Goal: Task Accomplishment & Management: Manage account settings

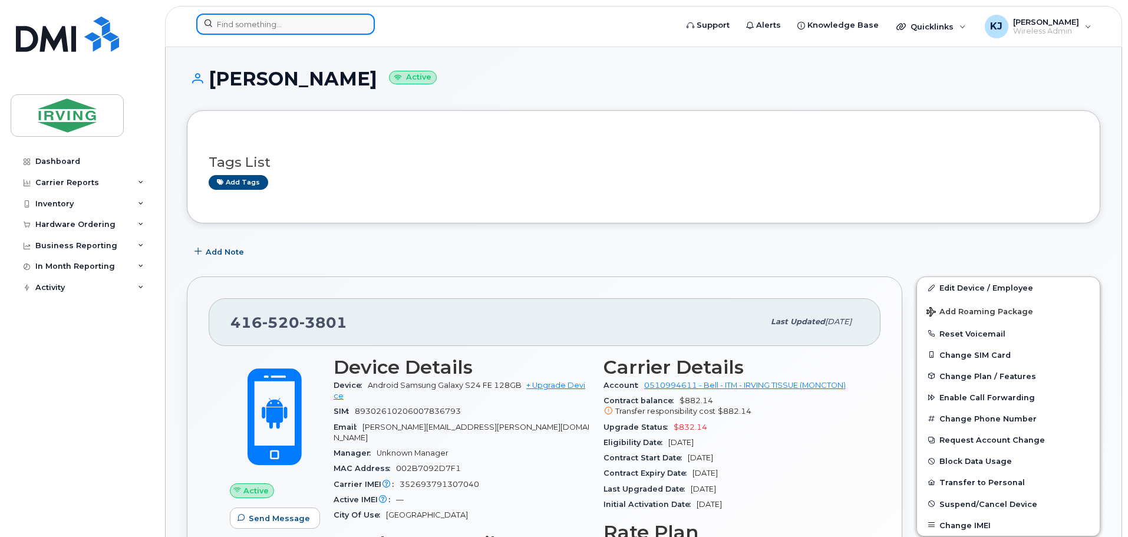
click at [306, 28] on input at bounding box center [285, 24] width 179 height 21
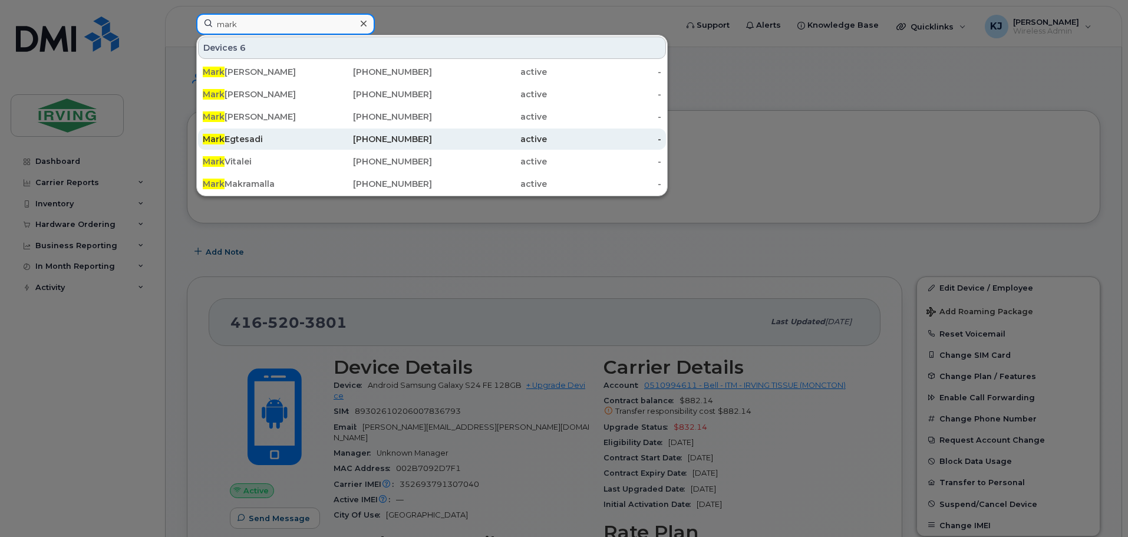
type input "mark"
click at [231, 135] on div "Mark Egtesadi" at bounding box center [260, 139] width 115 height 12
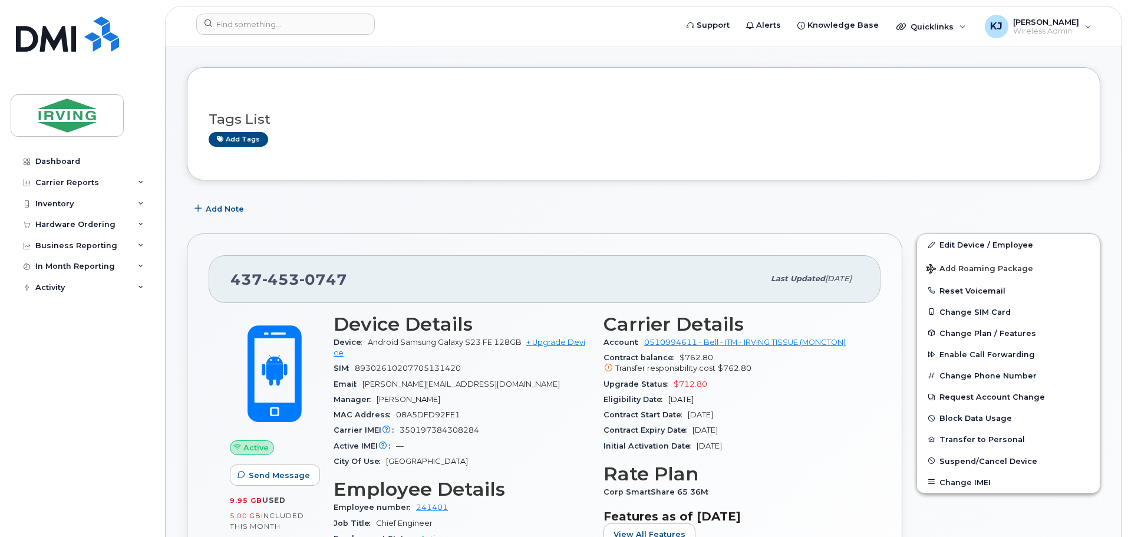
scroll to position [48, 0]
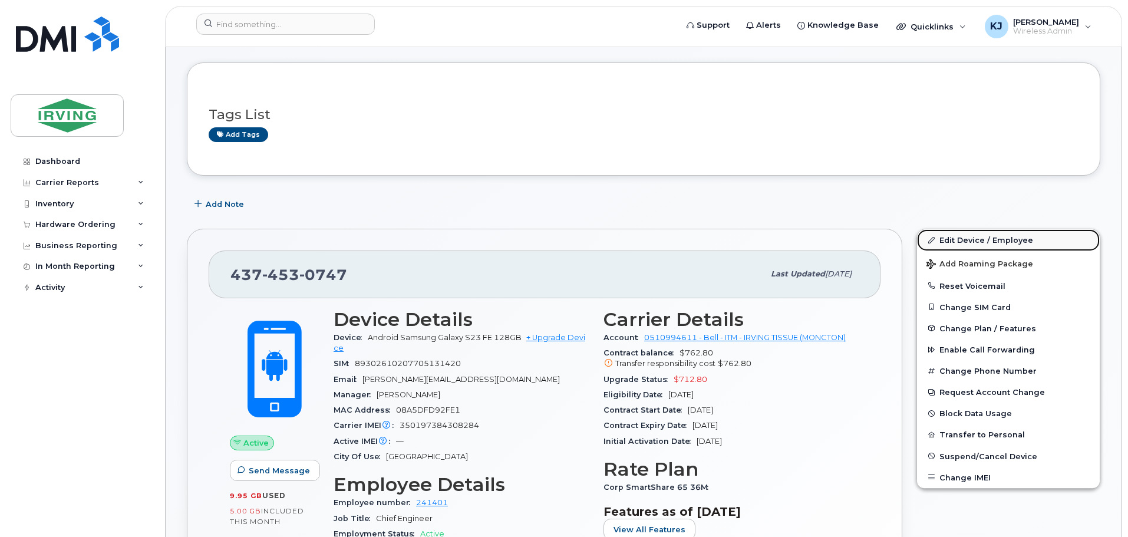
click at [942, 242] on link "Edit Device / Employee" at bounding box center [1008, 239] width 183 height 21
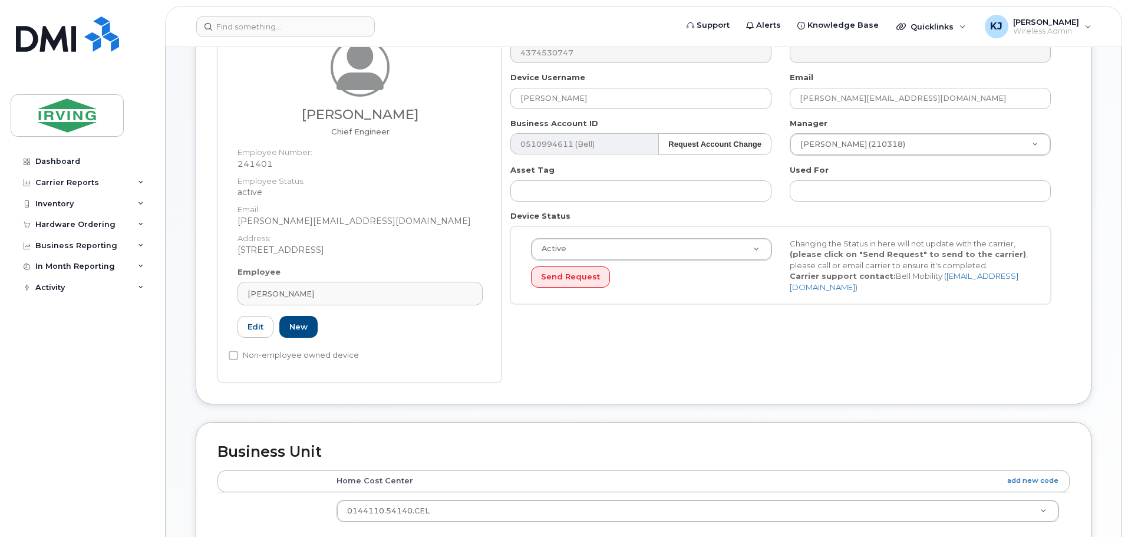
scroll to position [137, 0]
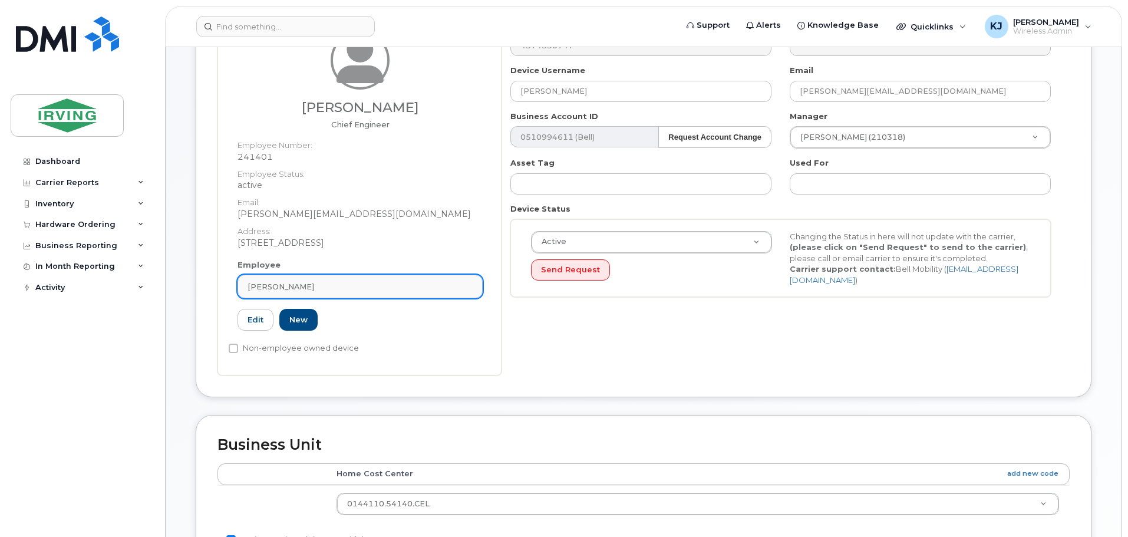
click at [341, 291] on div "[PERSON_NAME]" at bounding box center [360, 286] width 225 height 11
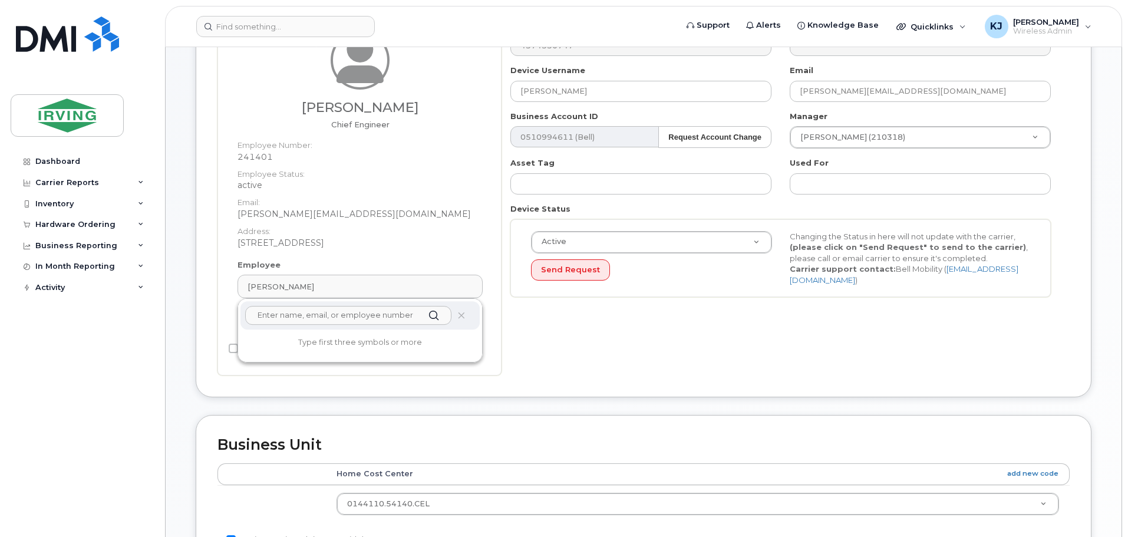
click at [278, 318] on input "text" at bounding box center [348, 315] width 206 height 19
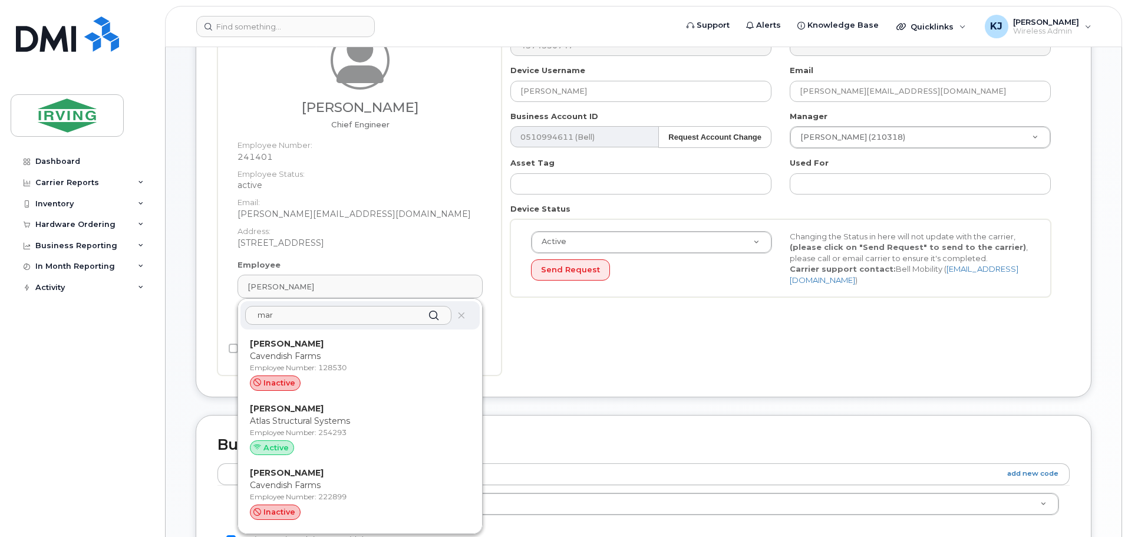
drag, startPoint x: 326, startPoint y: 318, endPoint x: 185, endPoint y: 307, distance: 141.4
click at [185, 307] on div "Edit Device Device General Mahmoud Eghtesadi Chief Engineer Employee Number: 24…" at bounding box center [644, 421] width 956 height 1022
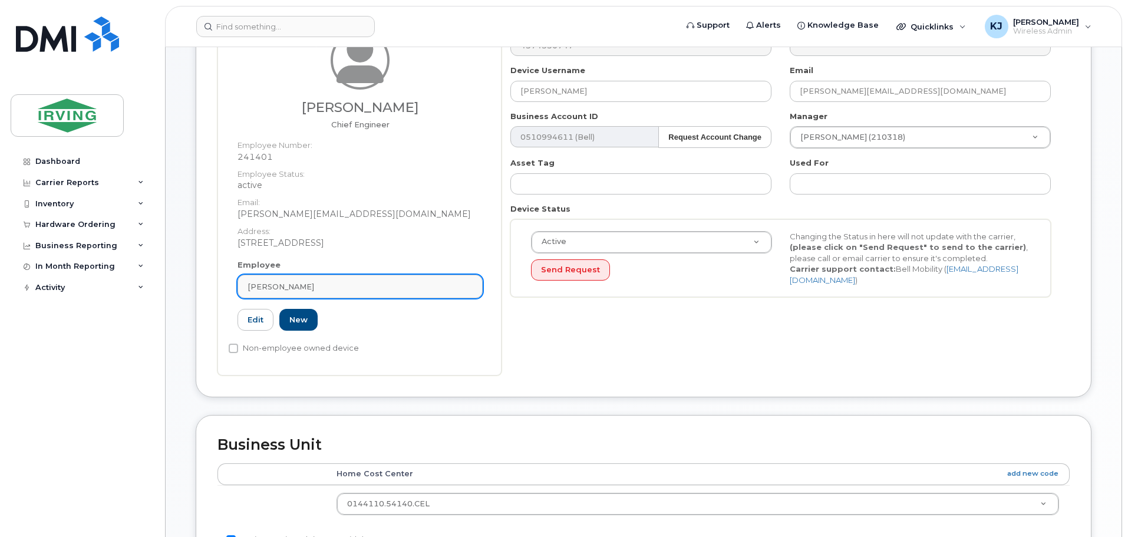
click at [362, 286] on div "Mahmoud Eghtesadi" at bounding box center [360, 286] width 225 height 11
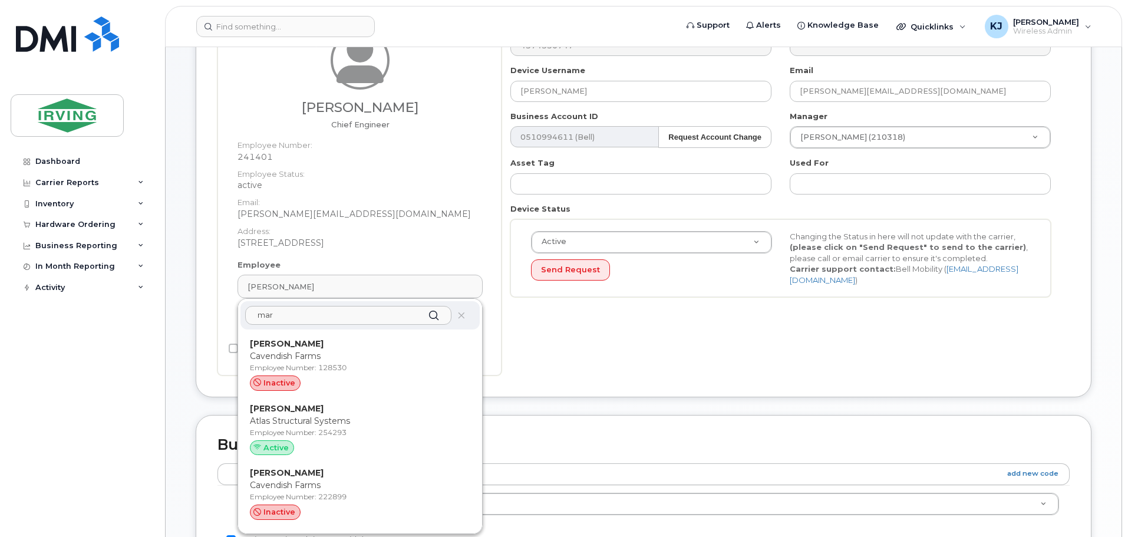
paste input "Martoiu.Gabriel@irvingtissue.ca"
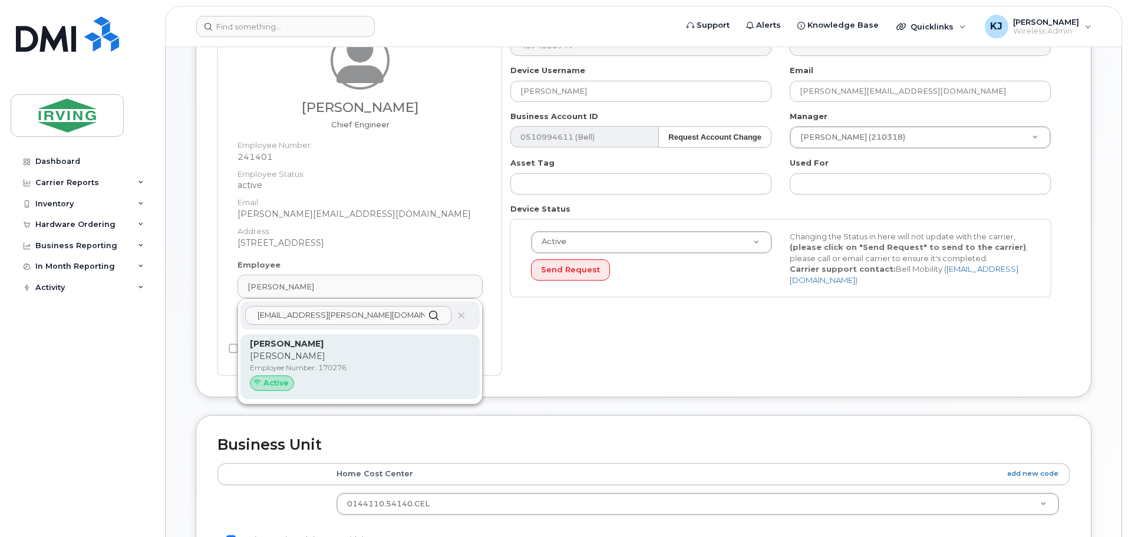
type input "Martoiu.Gabriel@irvingtissue.ca"
click at [274, 356] on p "Irving Tissue" at bounding box center [360, 356] width 220 height 12
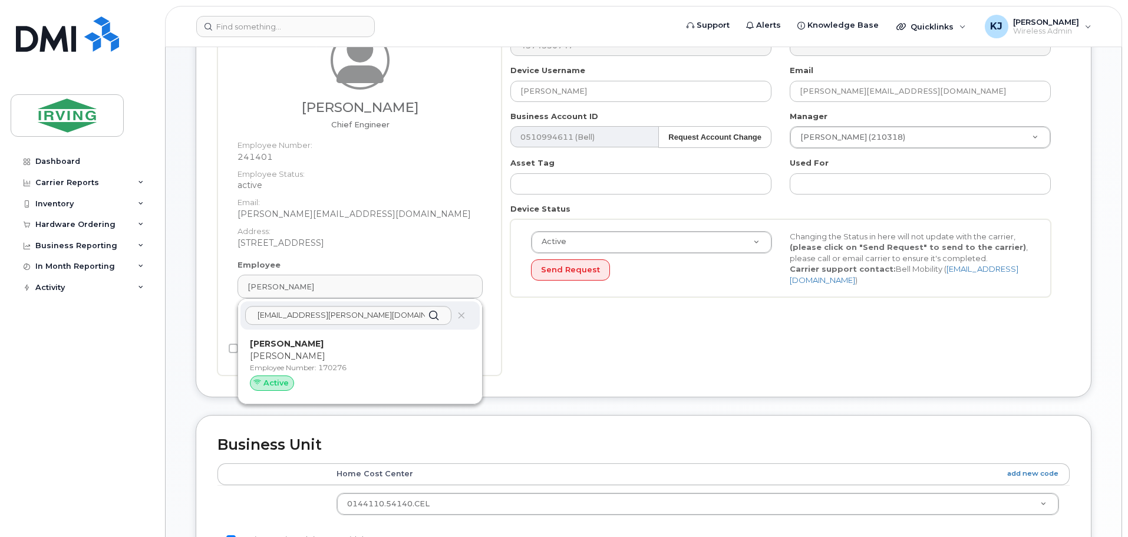
type input "[PERSON_NAME]"
type input "[EMAIL_ADDRESS][PERSON_NAME][DOMAIN_NAME]"
type input "170276"
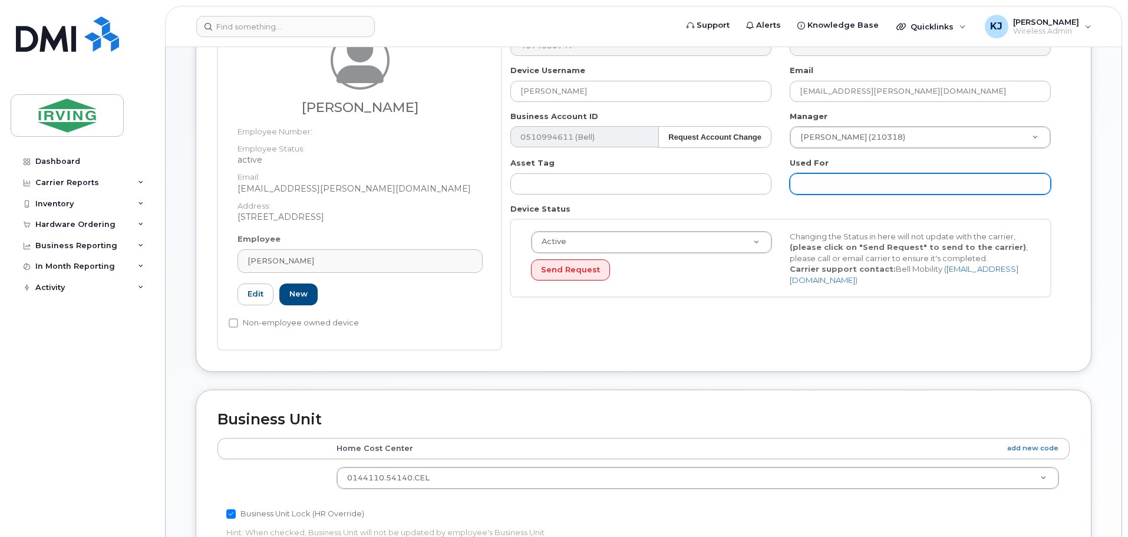
click at [821, 182] on input "text" at bounding box center [920, 183] width 261 height 21
click at [797, 185] on input "Freight Elevator" at bounding box center [920, 183] width 261 height 21
click at [897, 183] on input "Larg Freight Elevator" at bounding box center [920, 183] width 261 height 21
click at [890, 182] on input "Larg Freight Elevator inPocket" at bounding box center [920, 183] width 261 height 21
click at [926, 183] on input "Larg Freight Elevator in Pocket" at bounding box center [920, 183] width 261 height 21
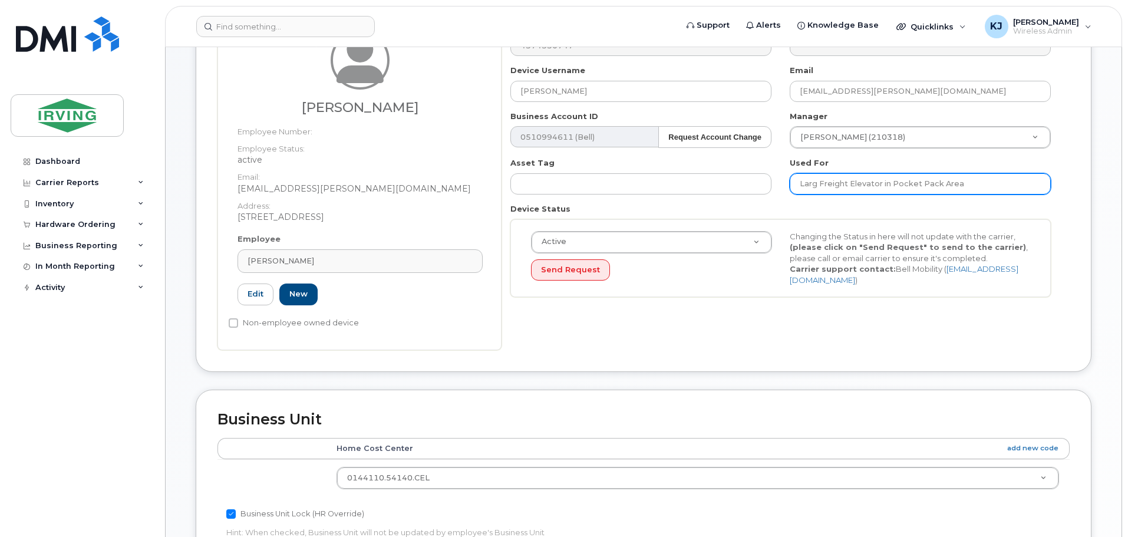
click at [850, 180] on input "Larg Freight Elevator in Pocket Pack Area" at bounding box center [920, 183] width 261 height 21
click at [799, 187] on input "Larg Freight Elevator in Pocket Pack Area" at bounding box center [920, 183] width 261 height 21
click at [840, 185] on input "Use for Larg Freight Elevator in Pocket Pack Area" at bounding box center [920, 183] width 261 height 21
click at [842, 185] on input "Use for Larg Freight Elevator in Pocket Pack Area" at bounding box center [920, 183] width 261 height 21
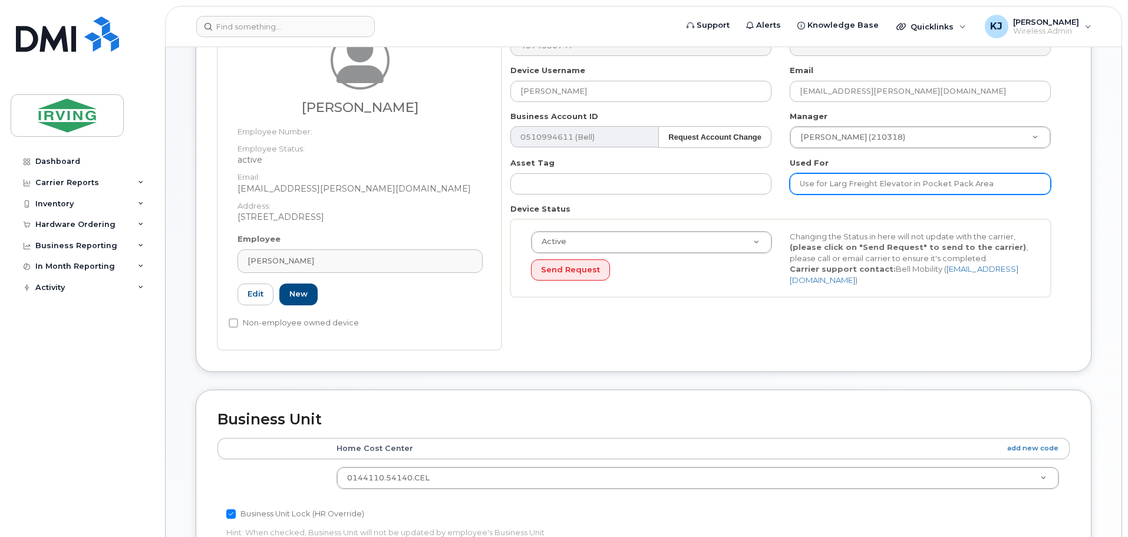
click at [842, 185] on input "Use for Larg Freight Elevator in Pocket Pack Area" at bounding box center [920, 183] width 261 height 21
click at [995, 186] on input "Use for Large Freight Elevator in Pocket Pack Area" at bounding box center [920, 183] width 261 height 21
click at [829, 183] on input "Use for Large Freight Elevator in Pocket Pack Area" at bounding box center [920, 183] width 261 height 21
type input "Use for Data in Large Freight Elevator in Pocket Pack Area"
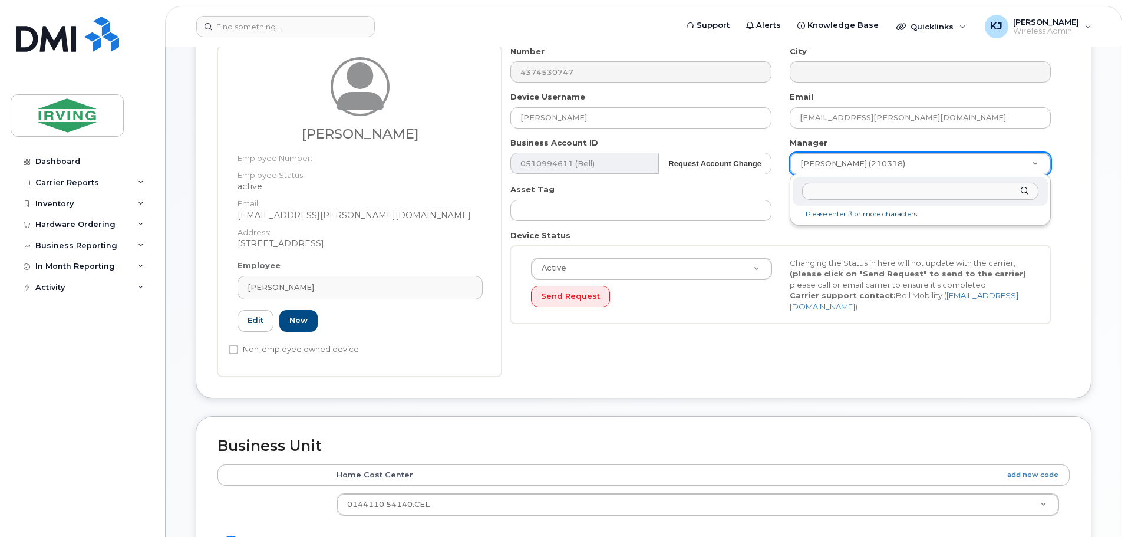
click at [837, 192] on input "text" at bounding box center [920, 191] width 236 height 17
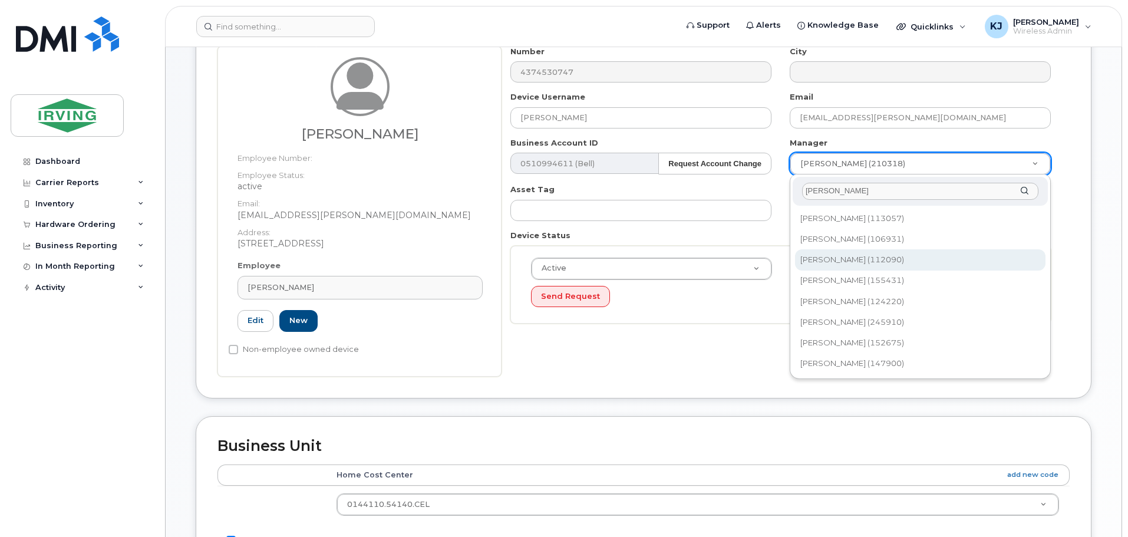
type input "andrea"
type input "1452316"
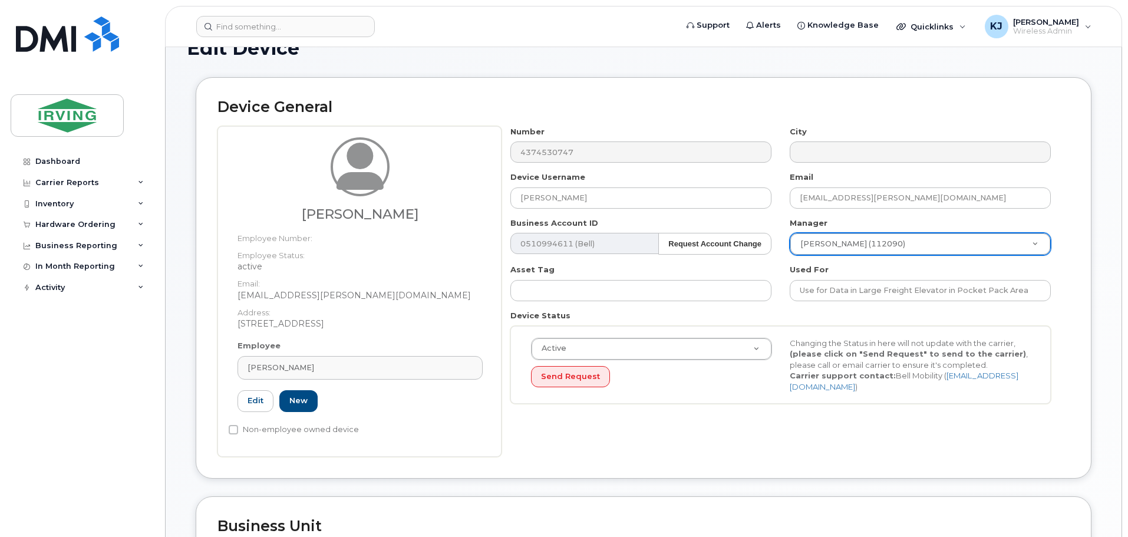
scroll to position [0, 0]
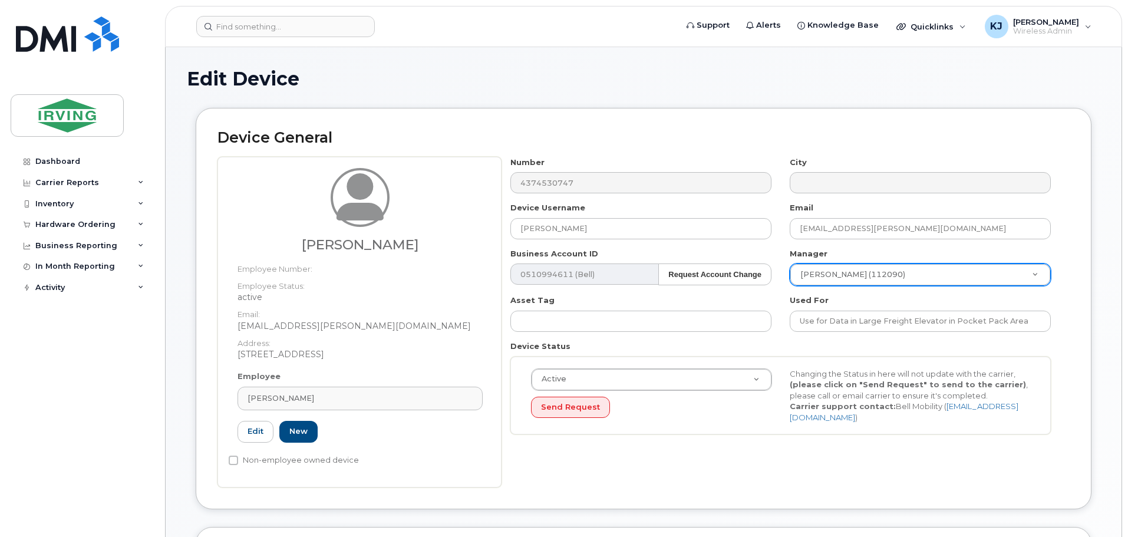
drag, startPoint x: 1128, startPoint y: 111, endPoint x: 1133, endPoint y: 208, distance: 96.8
click at [1128, 208] on html "Support Alerts Knowledge Base Quicklinks Suspend / Cancel Device Change SIM Car…" at bounding box center [564, 541] width 1128 height 1082
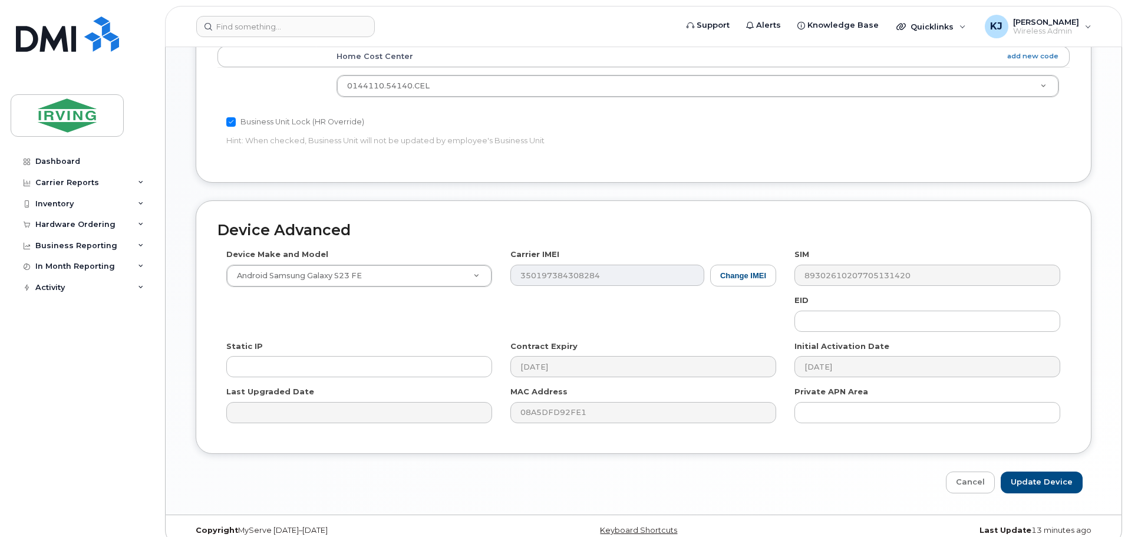
scroll to position [545, 0]
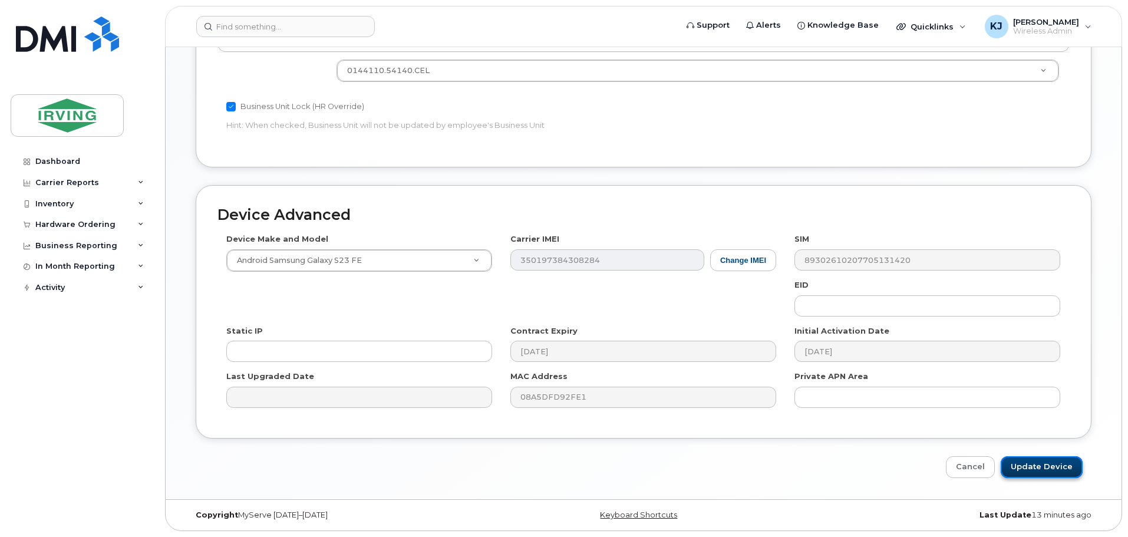
click at [1026, 472] on input "Update Device" at bounding box center [1042, 467] width 82 height 22
type input "Saving..."
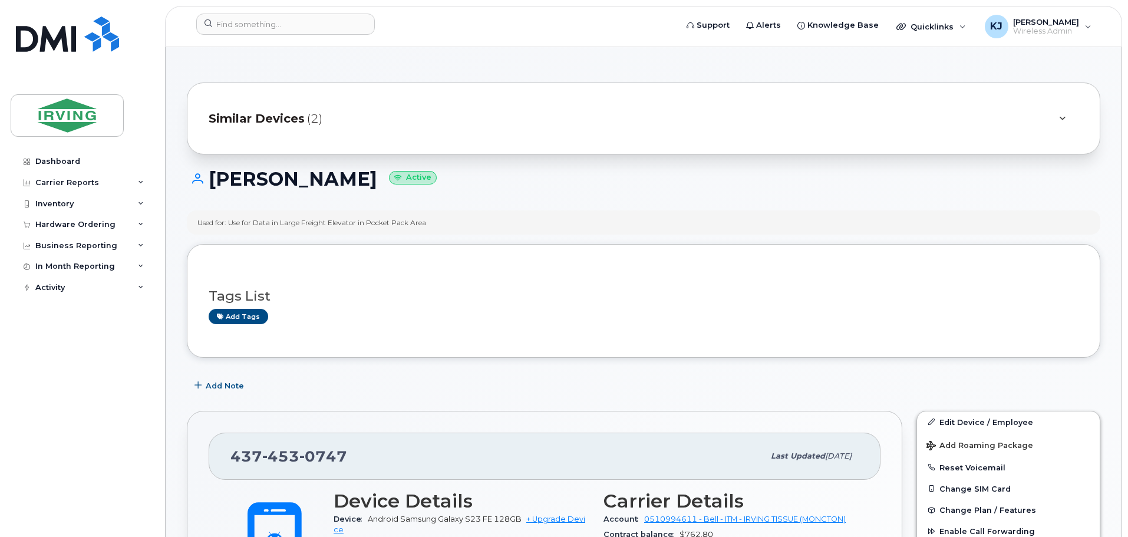
click at [245, 115] on span "Similar Devices" at bounding box center [257, 118] width 96 height 17
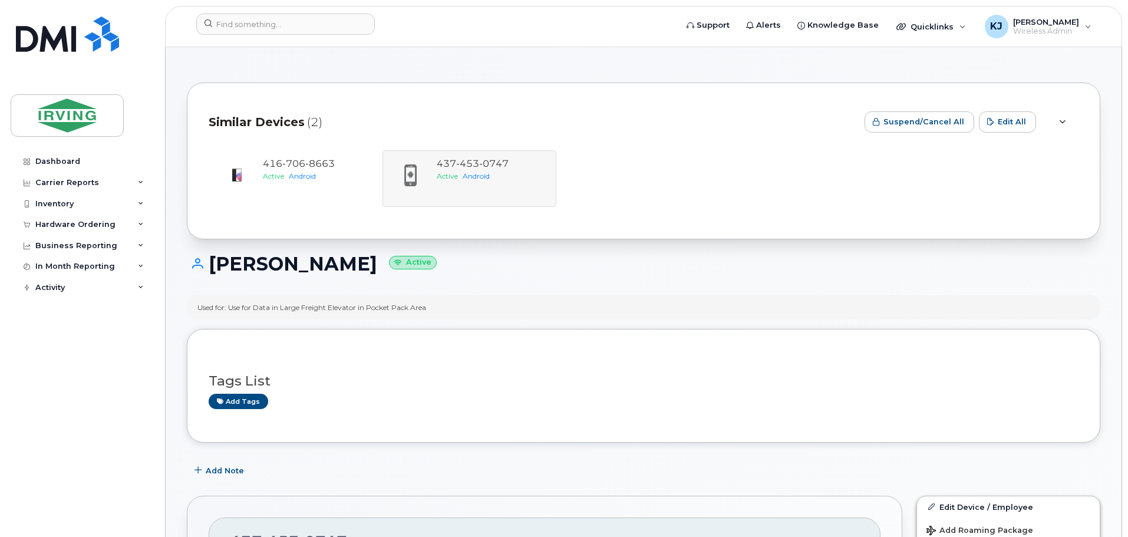
click at [410, 177] on div "416 706 8663 Active Android 437 453 0747 Active Android" at bounding box center [644, 178] width 870 height 57
click at [460, 166] on div "416 706 8663 Active Android 437 453 0747 Active Android" at bounding box center [644, 178] width 870 height 57
click at [474, 187] on div "416 706 8663 Active Android 437 453 0747 Active Android" at bounding box center [644, 178] width 870 height 57
click at [476, 186] on div "416 706 8663 Active Android 437 453 0747 Active Android" at bounding box center [644, 178] width 870 height 57
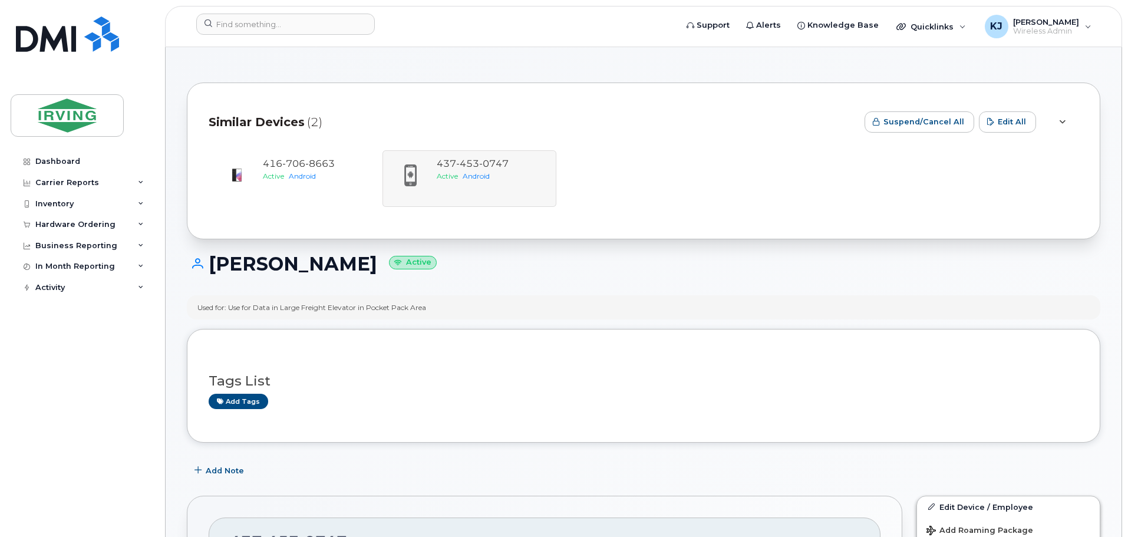
click at [684, 278] on div "Gabriel Martoiu Active" at bounding box center [644, 275] width 914 height 42
drag, startPoint x: 1104, startPoint y: 218, endPoint x: 1070, endPoint y: 262, distance: 55.9
click at [975, 320] on div "Used for: Use for Data in Large Freight Elevator in Pocket Pack Area" at bounding box center [644, 307] width 914 height 24
click at [1060, 124] on icon at bounding box center [1062, 123] width 6 height 8
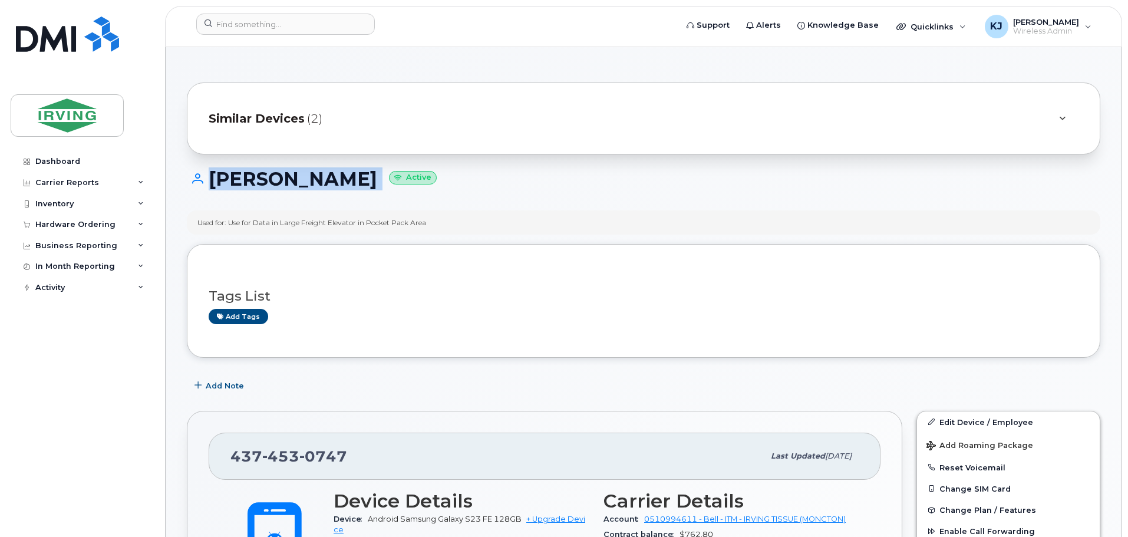
drag, startPoint x: 1128, startPoint y: 123, endPoint x: 1128, endPoint y: 156, distance: 32.4
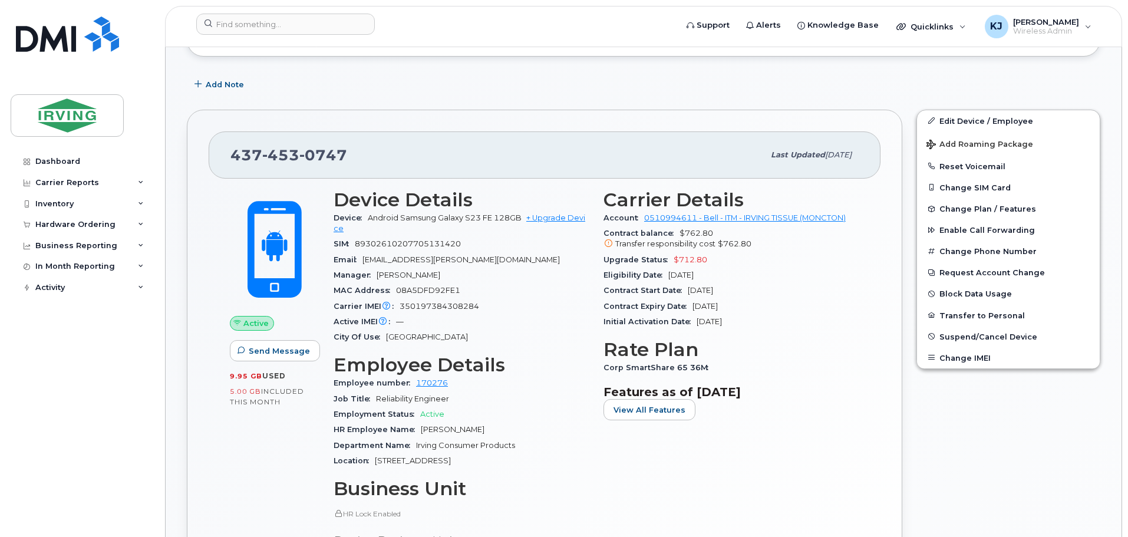
scroll to position [295, 0]
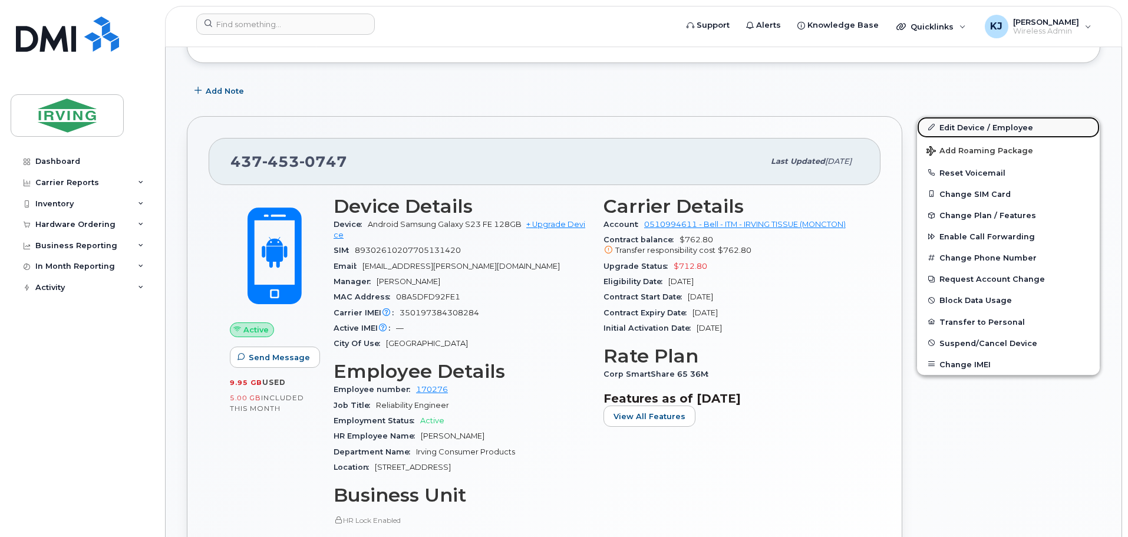
click at [977, 125] on link "Edit Device / Employee" at bounding box center [1008, 127] width 183 height 21
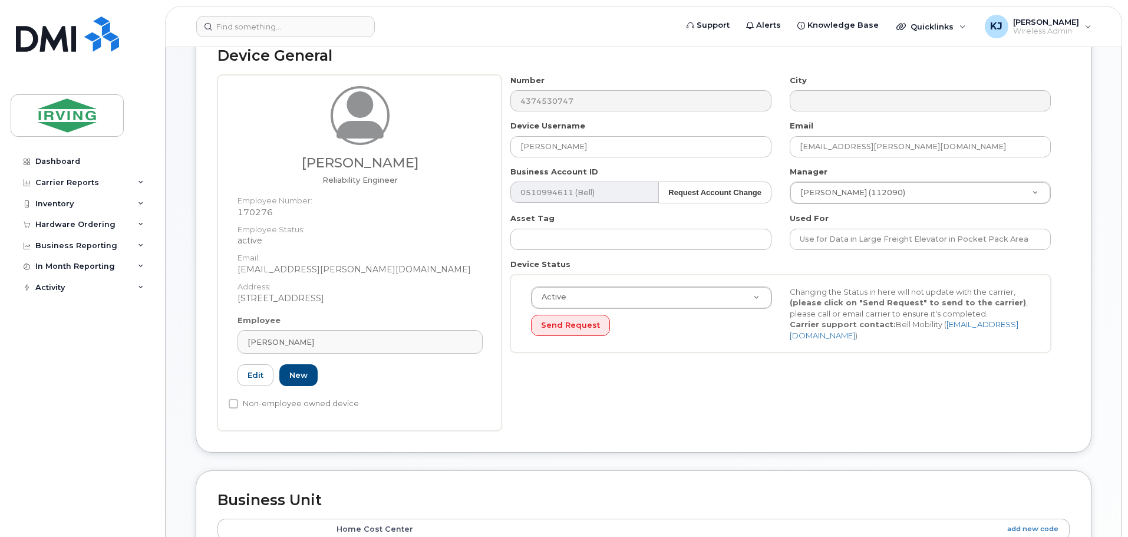
scroll to position [87, 0]
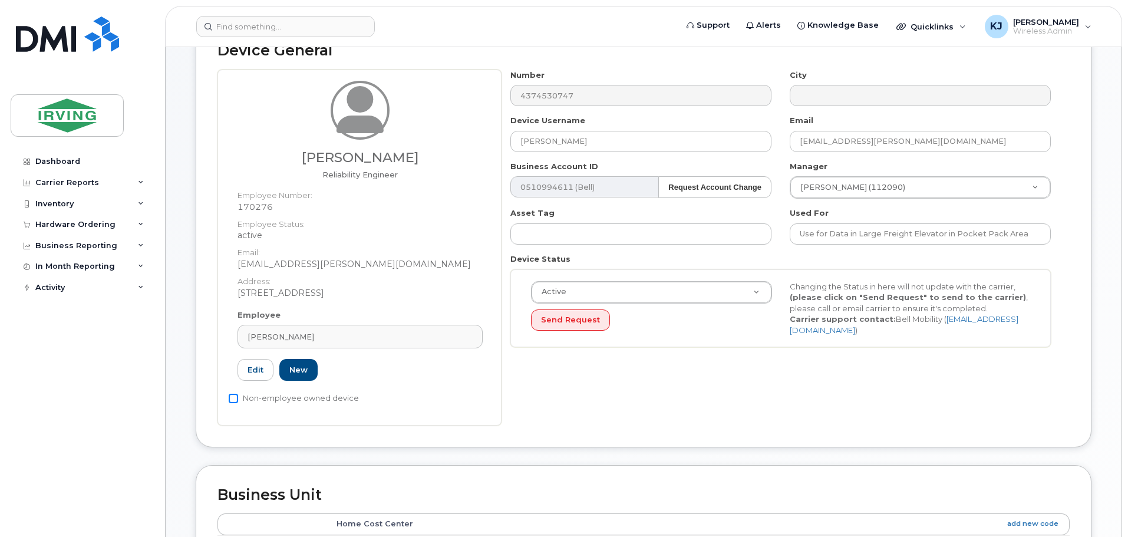
click at [231, 399] on input "Non-employee owned device" at bounding box center [233, 398] width 9 height 9
checkbox input "true"
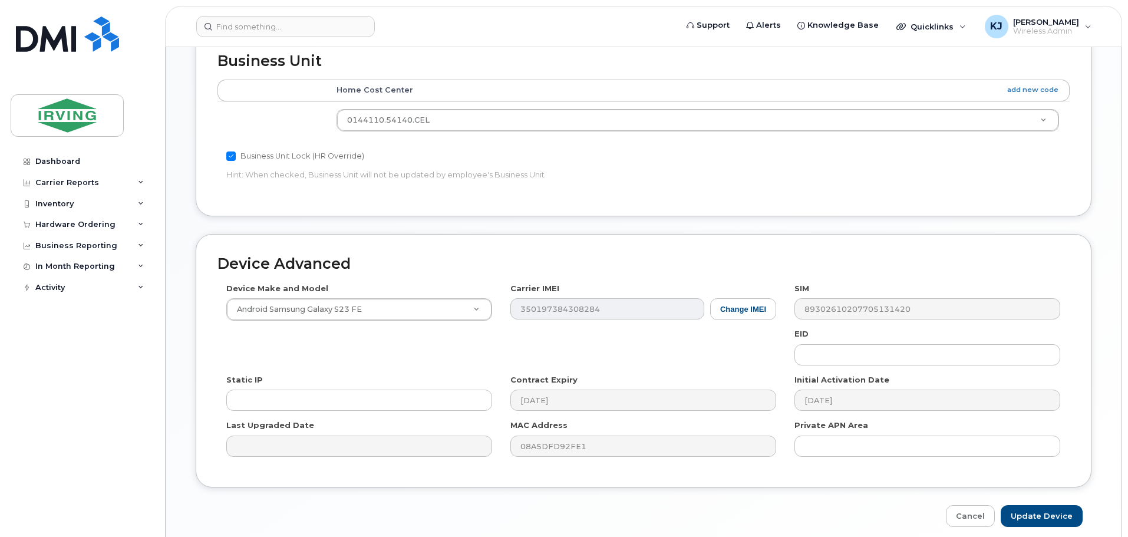
scroll to position [570, 0]
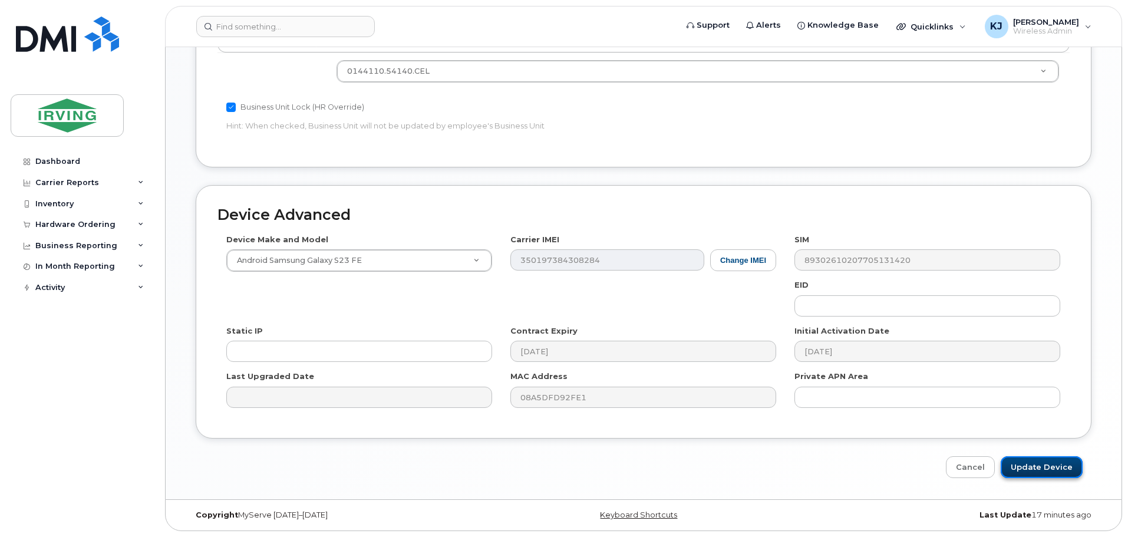
click at [1038, 463] on input "Update Device" at bounding box center [1042, 467] width 82 height 22
type input "Saving..."
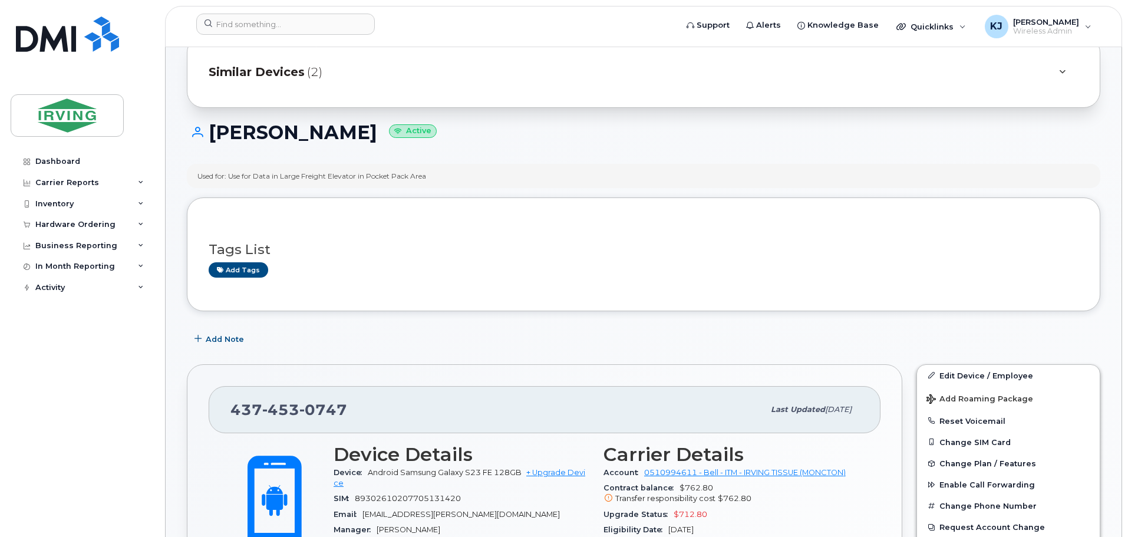
scroll to position [97, 0]
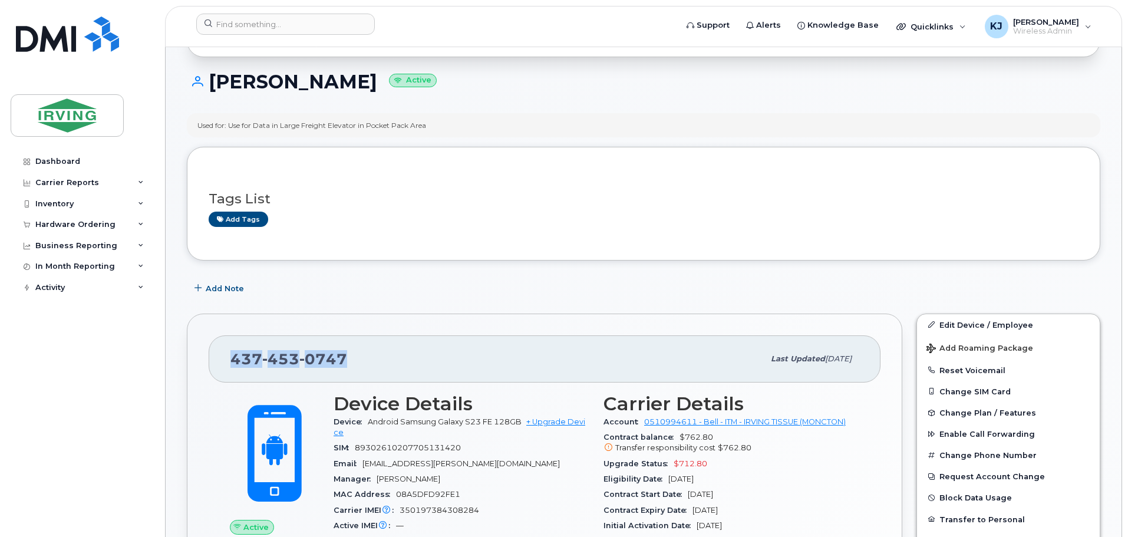
drag, startPoint x: 343, startPoint y: 356, endPoint x: 233, endPoint y: 353, distance: 110.3
click at [231, 351] on span "[PHONE_NUMBER]" at bounding box center [289, 359] width 117 height 18
copy span "[PHONE_NUMBER]"
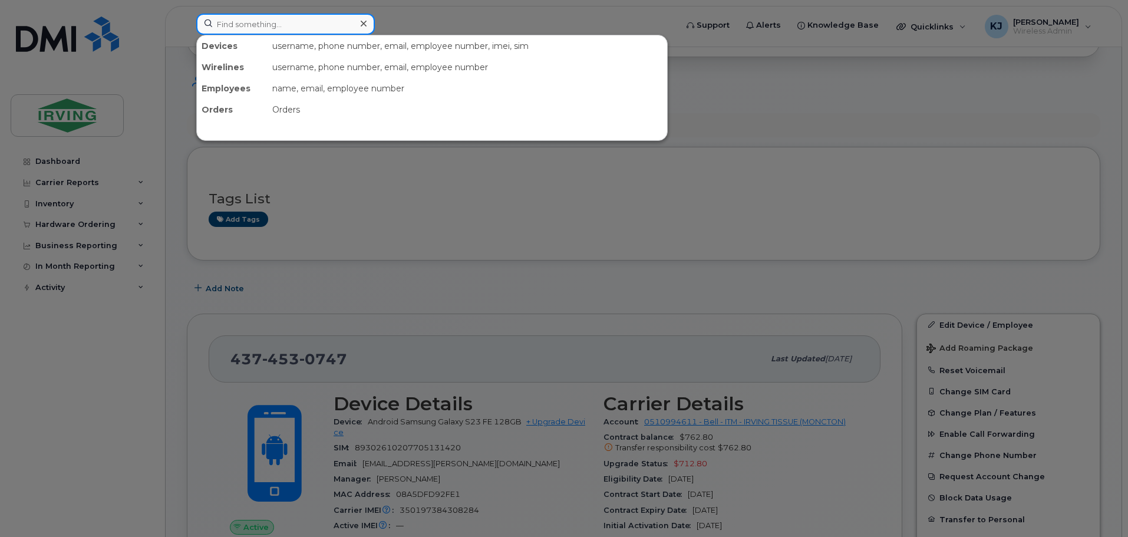
click at [241, 19] on input at bounding box center [285, 24] width 179 height 21
paste input "4374530747"
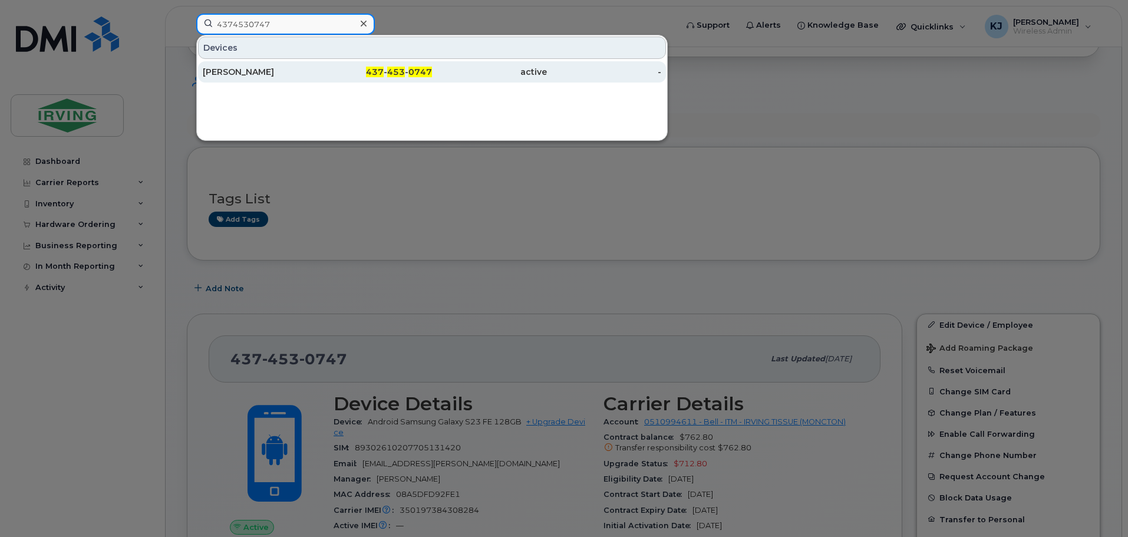
type input "4374530747"
click at [235, 76] on div "[PERSON_NAME]" at bounding box center [260, 72] width 115 height 12
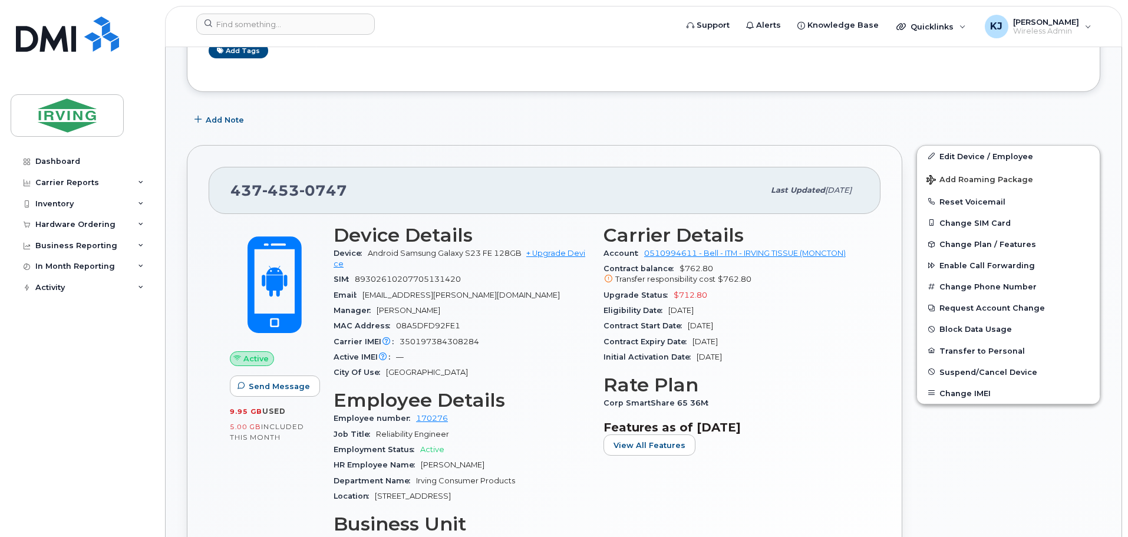
scroll to position [253, 0]
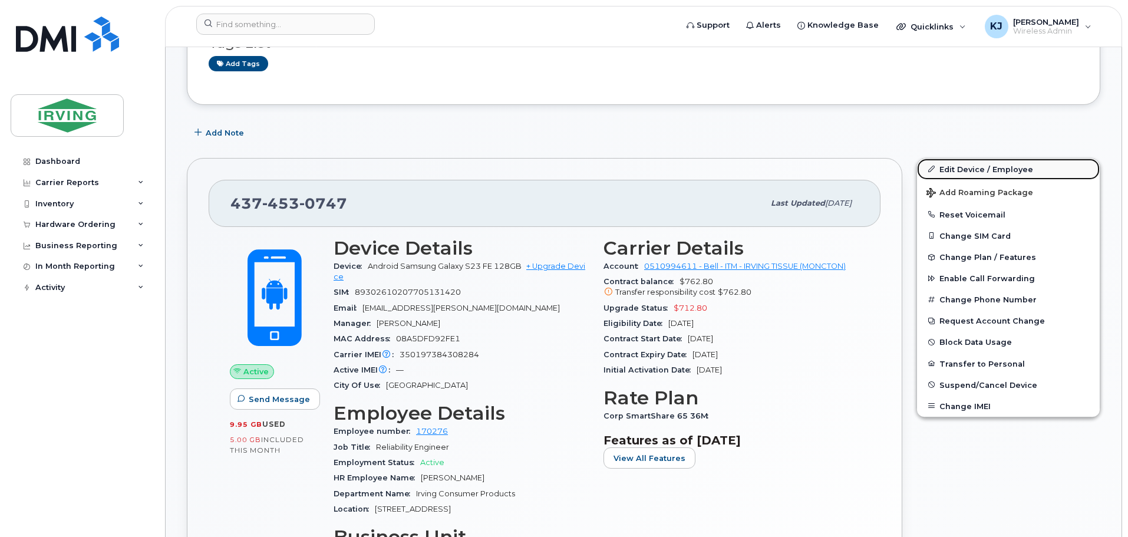
click at [969, 169] on link "Edit Device / Employee" at bounding box center [1008, 169] width 183 height 21
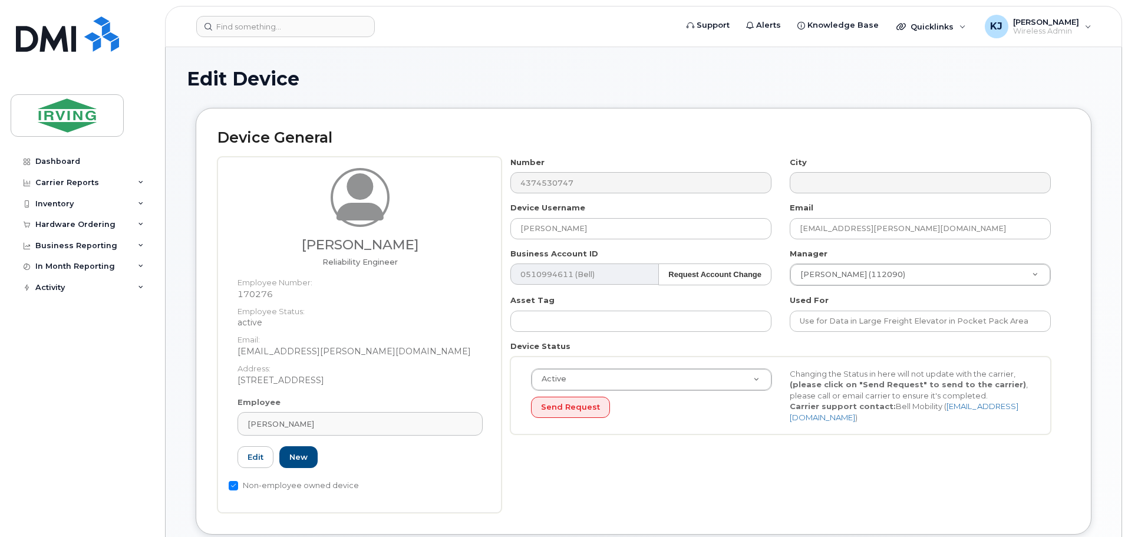
drag, startPoint x: 1128, startPoint y: 76, endPoint x: 1127, endPoint y: 113, distance: 37.1
click at [335, 429] on div "[PERSON_NAME]" at bounding box center [360, 424] width 225 height 11
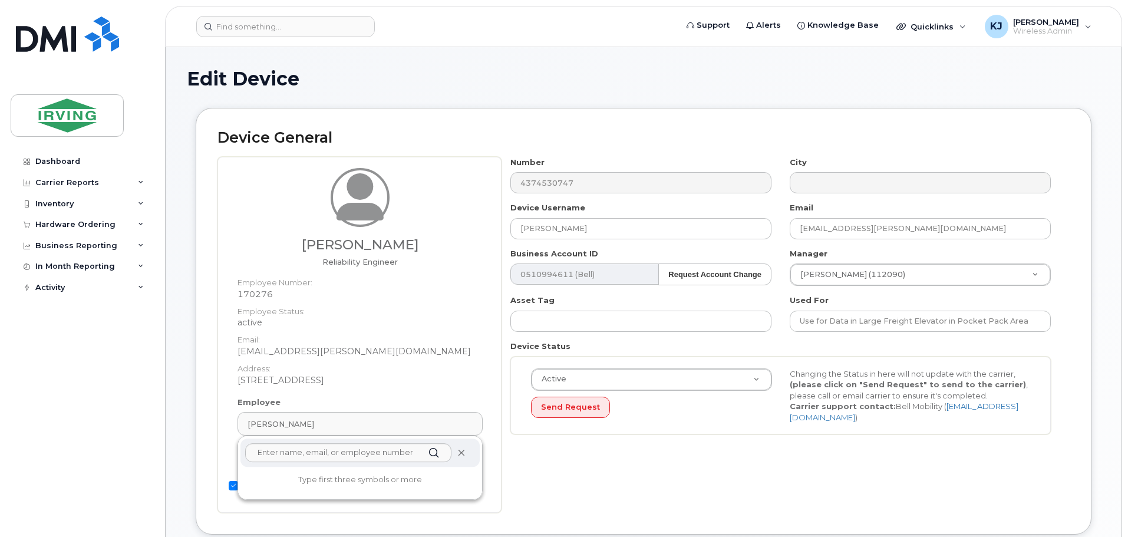
click at [461, 453] on icon at bounding box center [462, 453] width 8 height 8
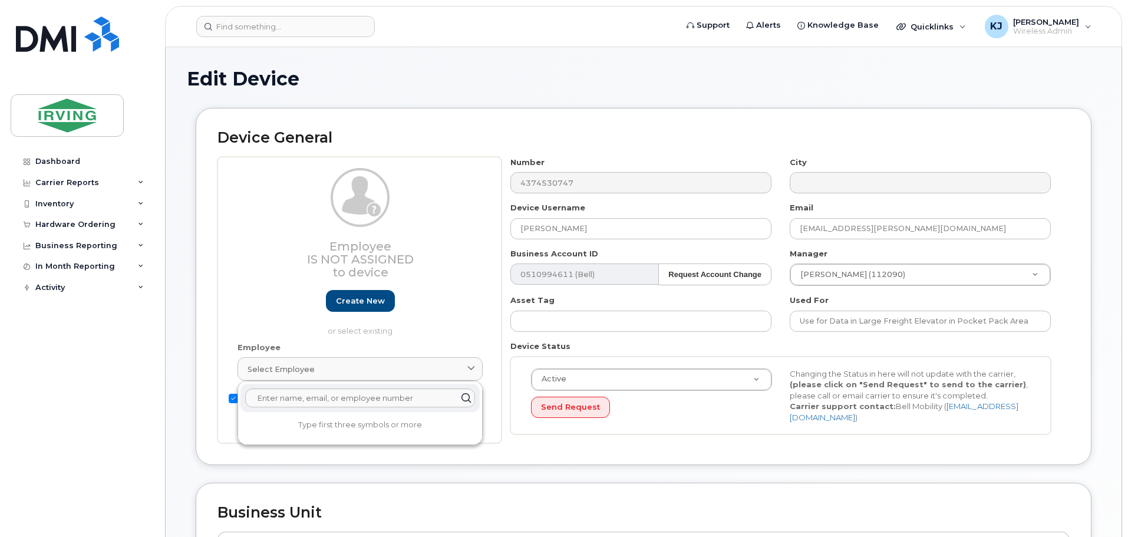
click at [540, 453] on div "Device General Employee Is not assigned to device Create new or select existing…" at bounding box center [644, 286] width 896 height 357
drag, startPoint x: 1127, startPoint y: 265, endPoint x: 1121, endPoint y: 337, distance: 72.2
click at [1121, 337] on body "Support Alerts Knowledge Base Quicklinks Suspend / Cancel Device Change SIM Car…" at bounding box center [564, 519] width 1128 height 1038
click at [1128, 341] on body "Support Alerts Knowledge Base Quicklinks Suspend / Cancel Device Change SIM Car…" at bounding box center [564, 519] width 1128 height 1038
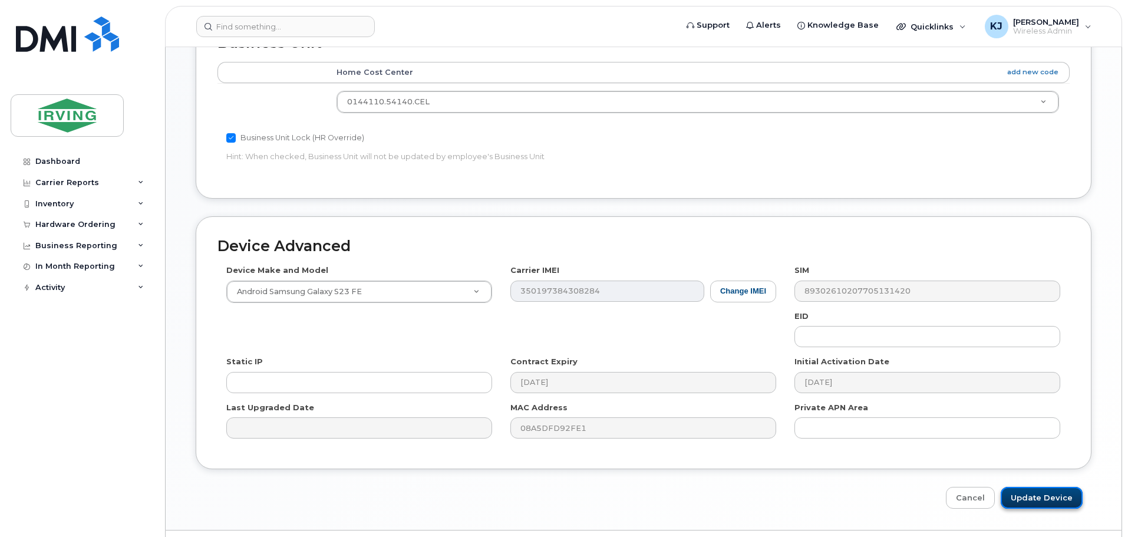
click at [1044, 500] on input "Update Device" at bounding box center [1042, 498] width 82 height 22
type input "Saving..."
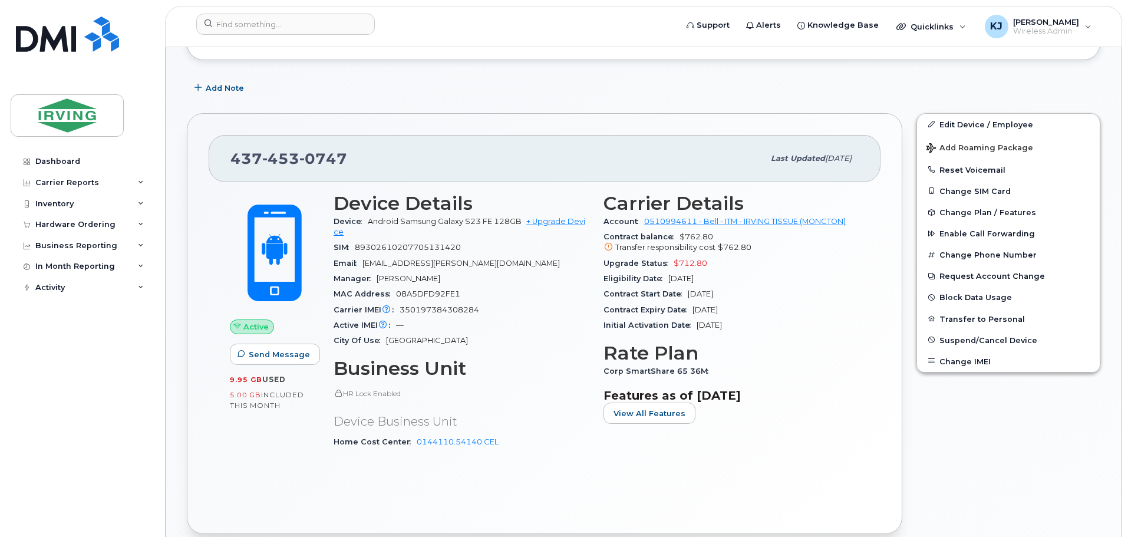
scroll to position [285, 0]
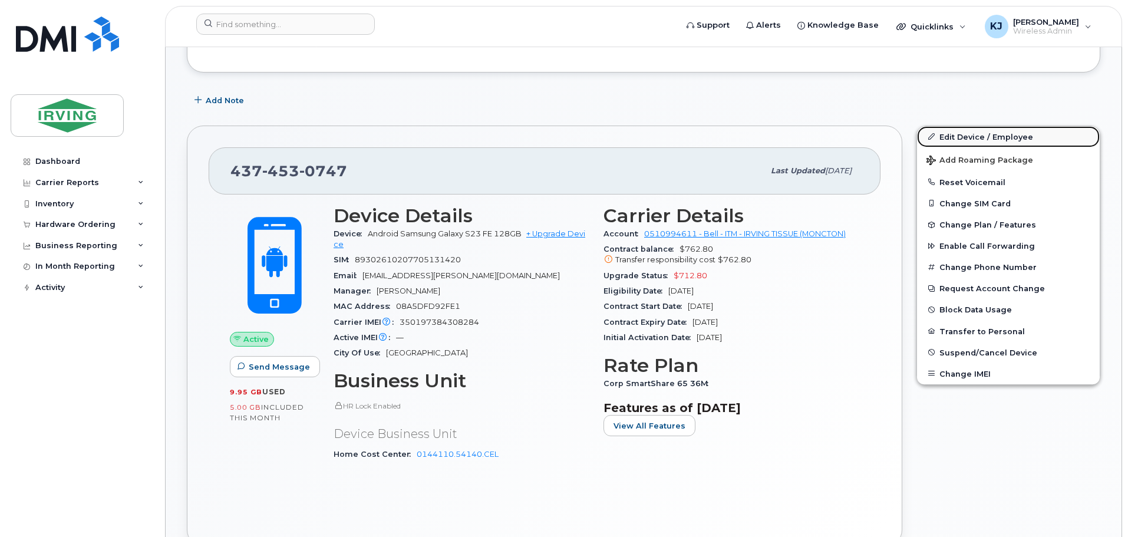
click at [959, 140] on link "Edit Device / Employee" at bounding box center [1008, 136] width 183 height 21
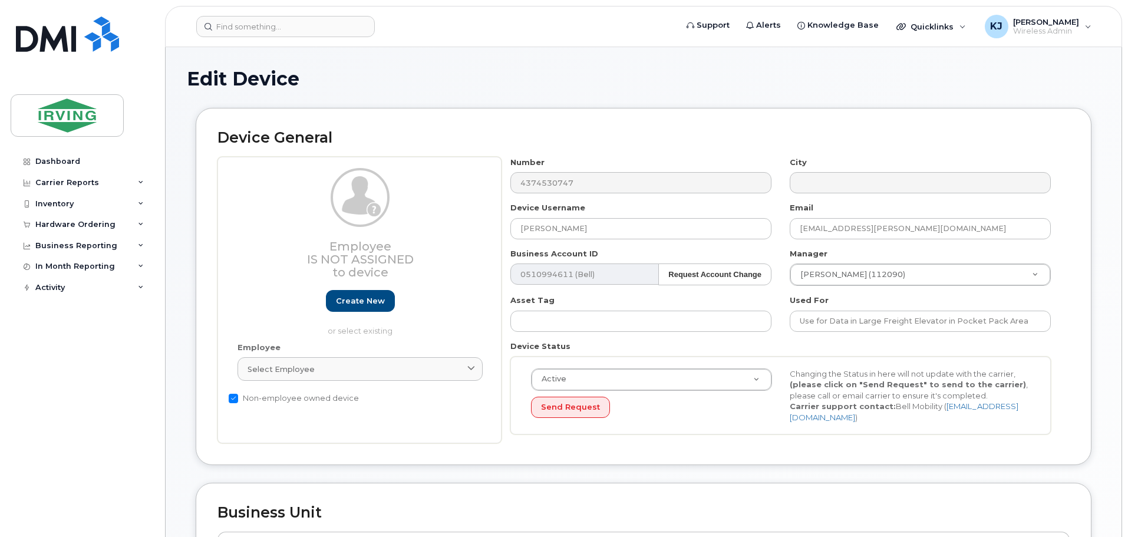
drag, startPoint x: 1128, startPoint y: 109, endPoint x: 1130, endPoint y: 127, distance: 18.4
click at [1128, 127] on html "Support Alerts Knowledge Base Quicklinks Suspend / Cancel Device Change SIM Car…" at bounding box center [564, 519] width 1128 height 1038
click at [1127, 326] on body "Support Alerts Knowledge Base Quicklinks Suspend / Cancel Device Change SIM Car…" at bounding box center [564, 519] width 1128 height 1038
drag, startPoint x: 1128, startPoint y: 259, endPoint x: 1134, endPoint y: 308, distance: 49.9
click at [1128, 308] on html "Support Alerts Knowledge Base Quicklinks Suspend / Cancel Device Change SIM Car…" at bounding box center [564, 519] width 1128 height 1038
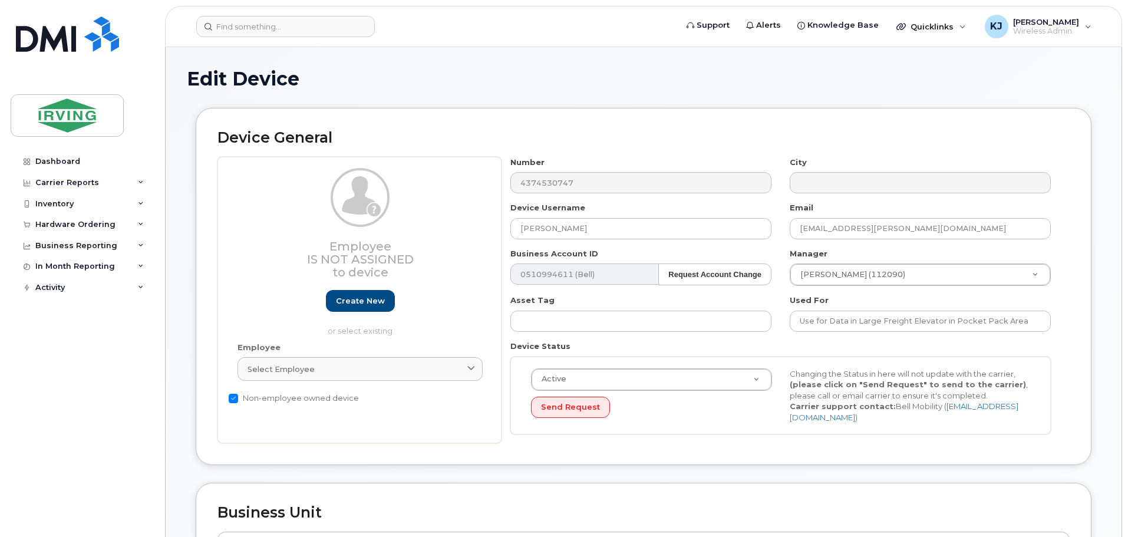
click at [1128, 83] on body "Support Alerts Knowledge Base Quicklinks Suspend / Cancel Device Change SIM Car…" at bounding box center [564, 519] width 1128 height 1038
click at [308, 30] on input at bounding box center [285, 26] width 179 height 21
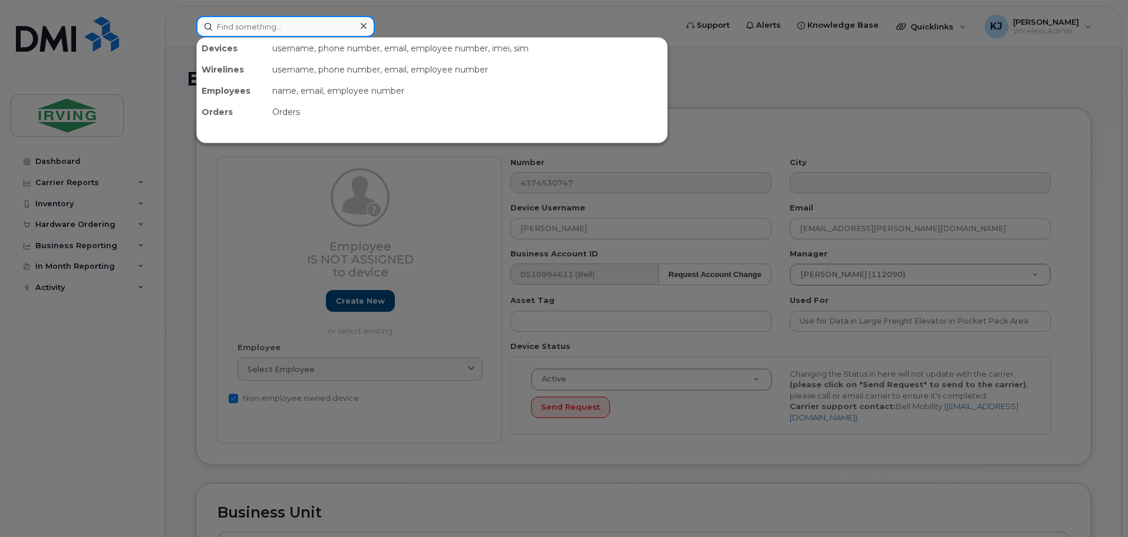
paste input "4374530747"
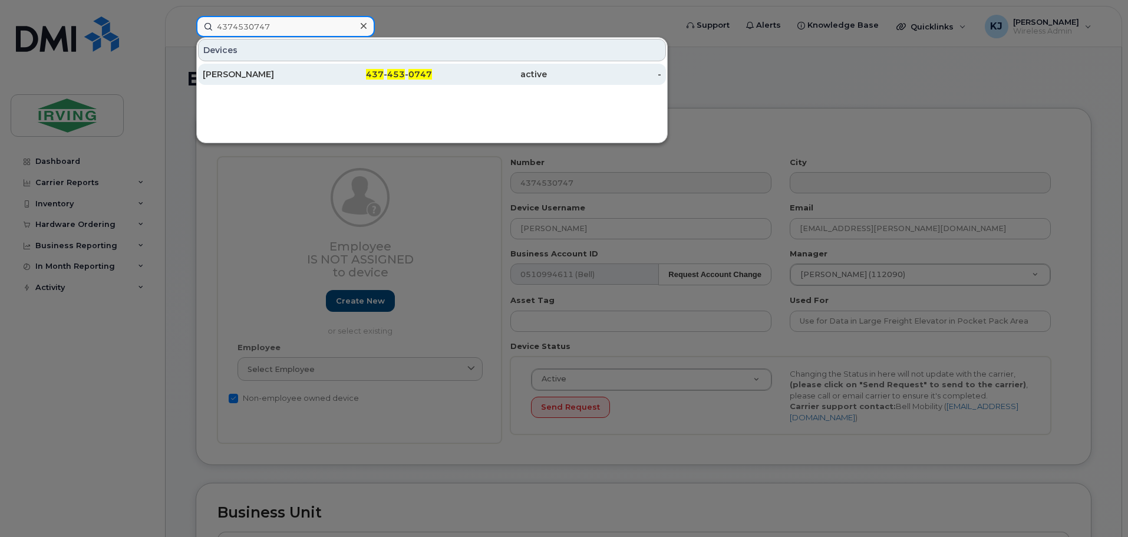
type input "4374530747"
click at [245, 78] on div "[PERSON_NAME]" at bounding box center [260, 74] width 115 height 12
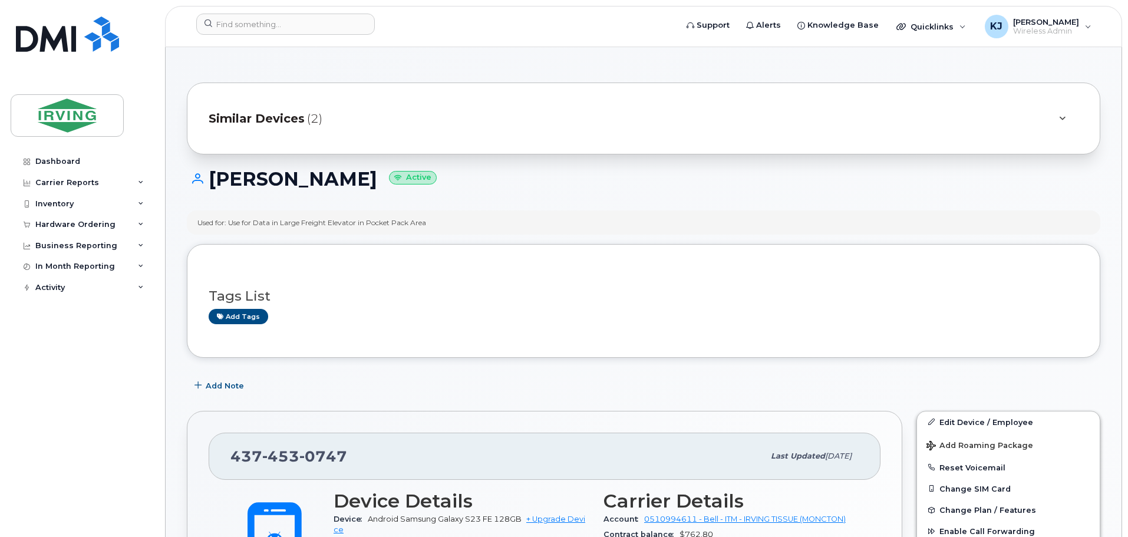
click at [252, 116] on span "Similar Devices" at bounding box center [257, 118] width 96 height 17
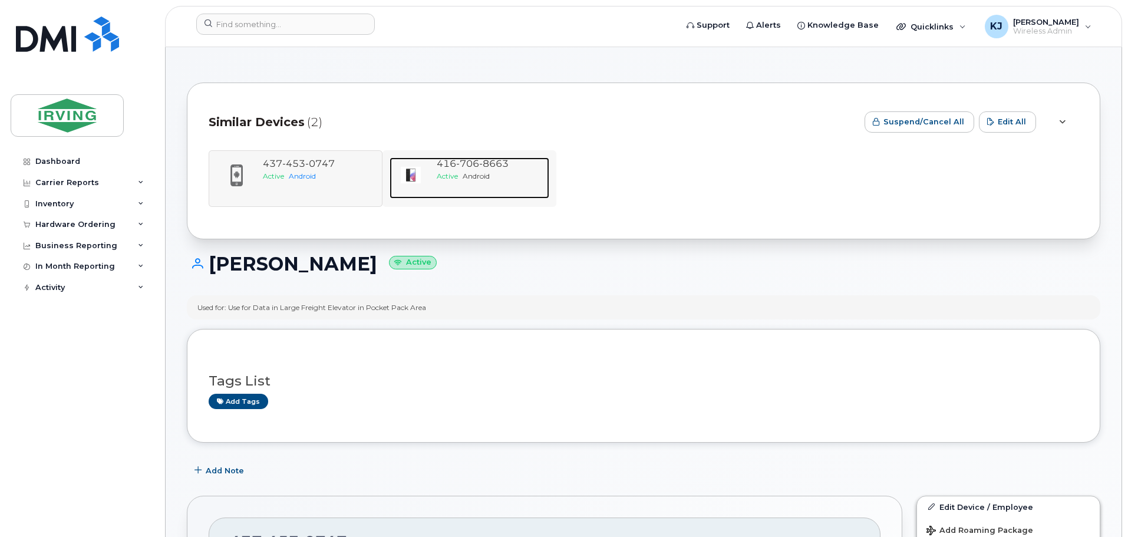
click at [500, 176] on div "Active Android" at bounding box center [491, 176] width 108 height 10
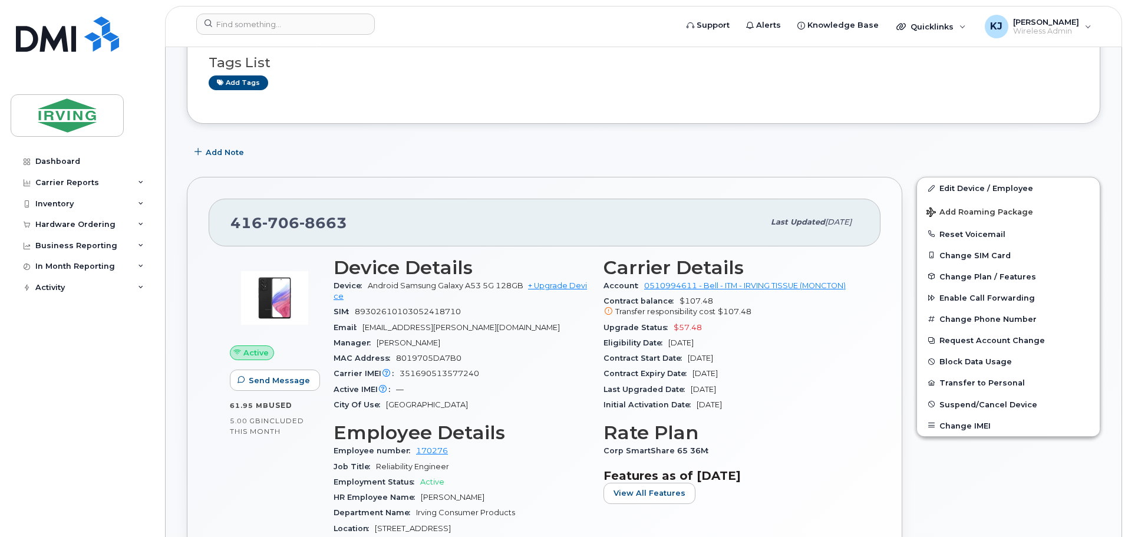
scroll to position [213, 0]
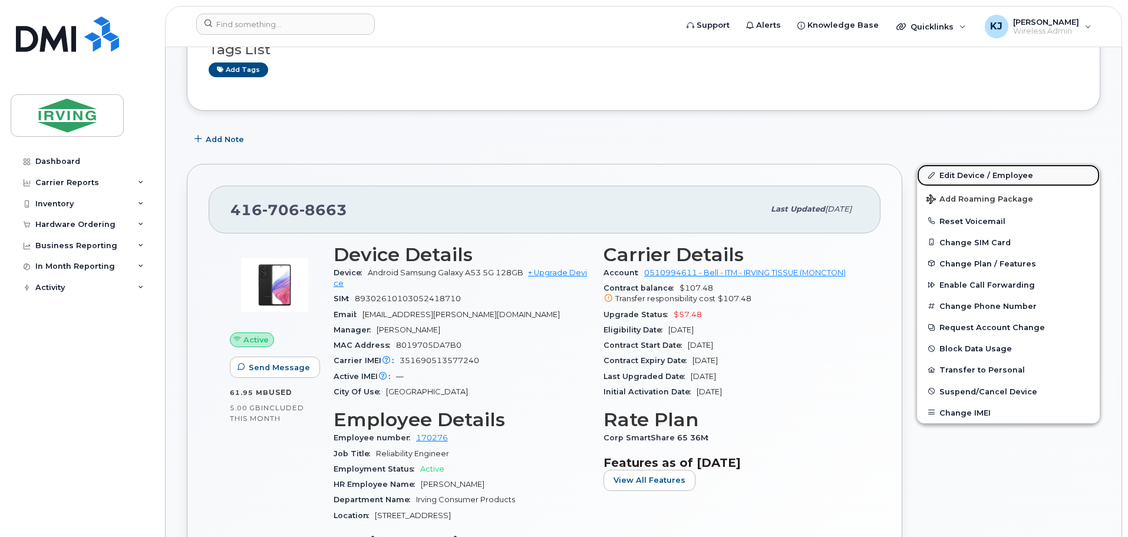
click at [971, 172] on link "Edit Device / Employee" at bounding box center [1008, 174] width 183 height 21
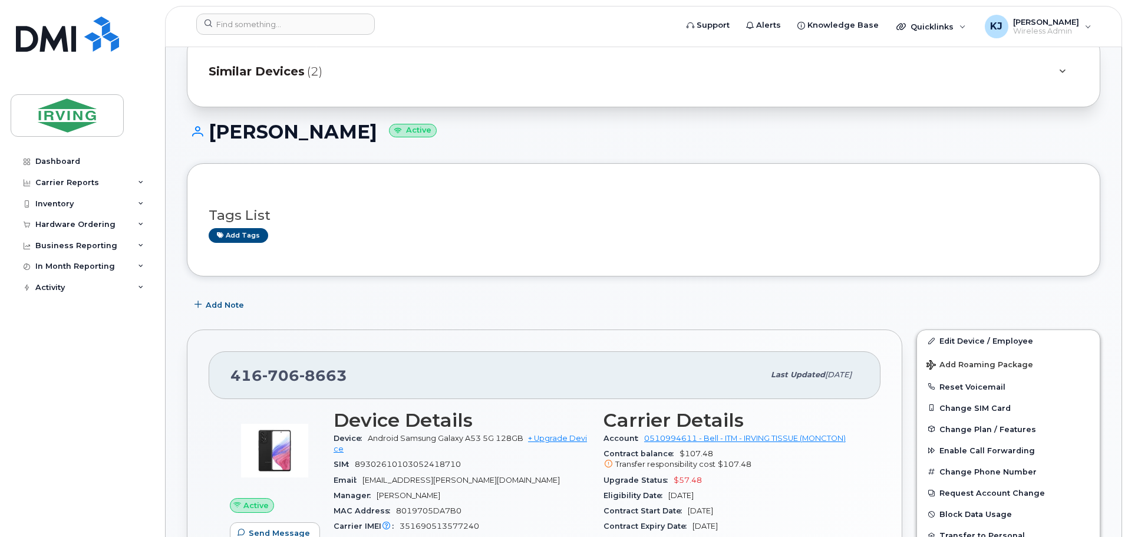
scroll to position [0, 0]
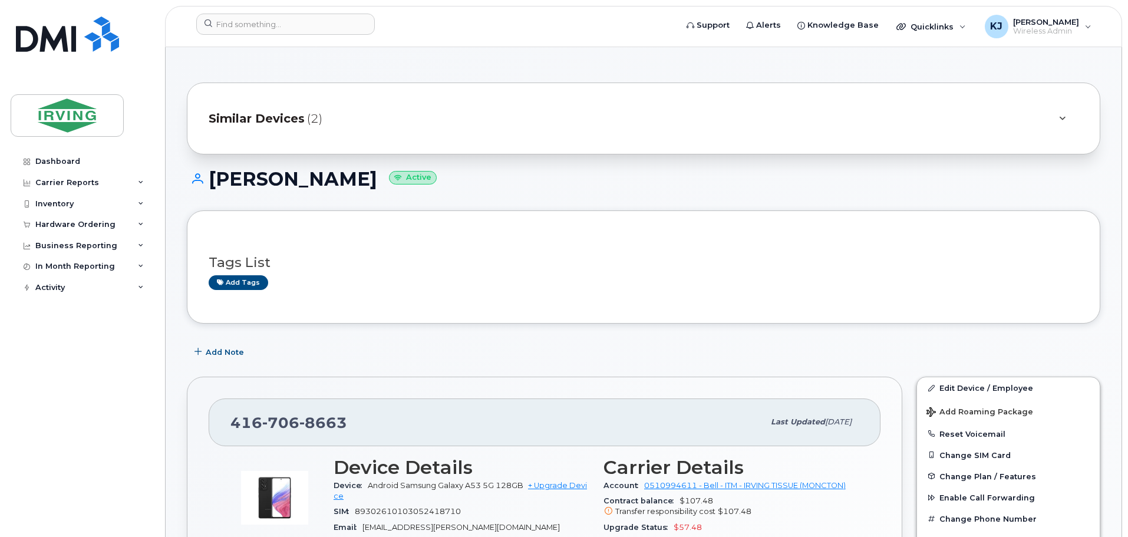
click at [275, 112] on span "Similar Devices" at bounding box center [257, 118] width 96 height 17
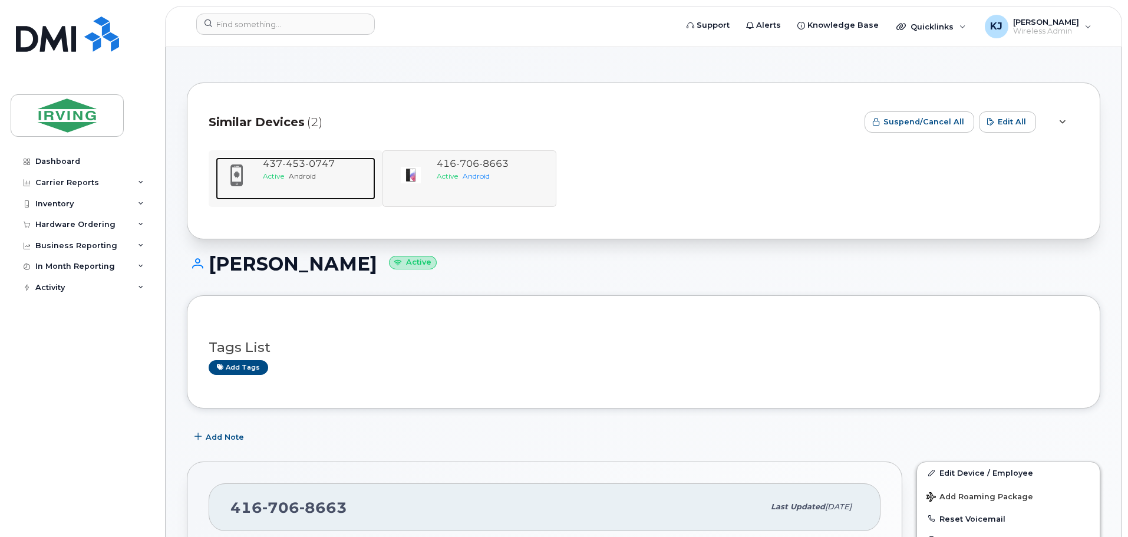
click at [275, 176] on span "Active" at bounding box center [273, 176] width 21 height 9
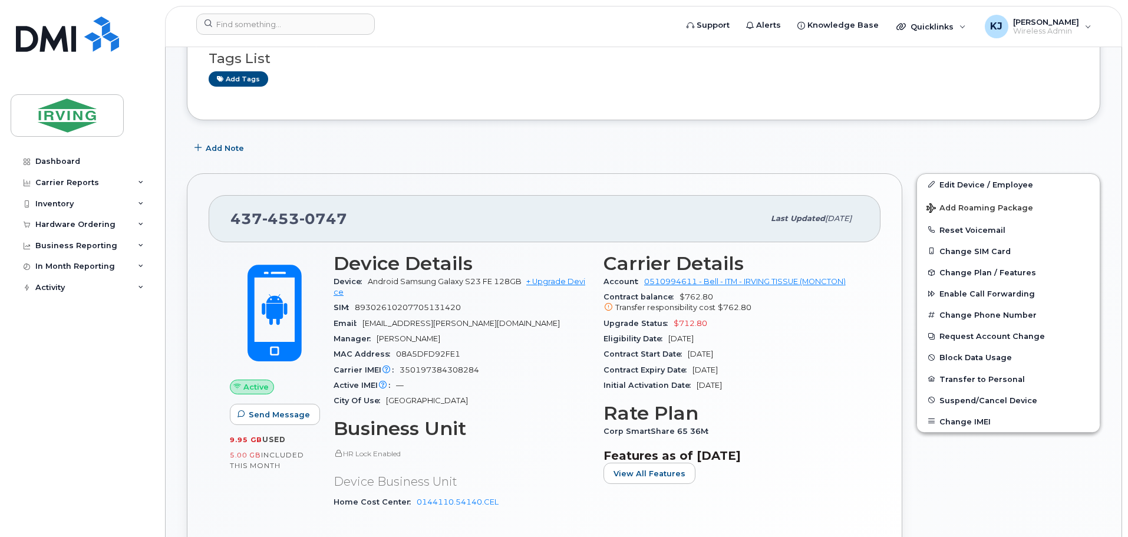
scroll to position [245, 0]
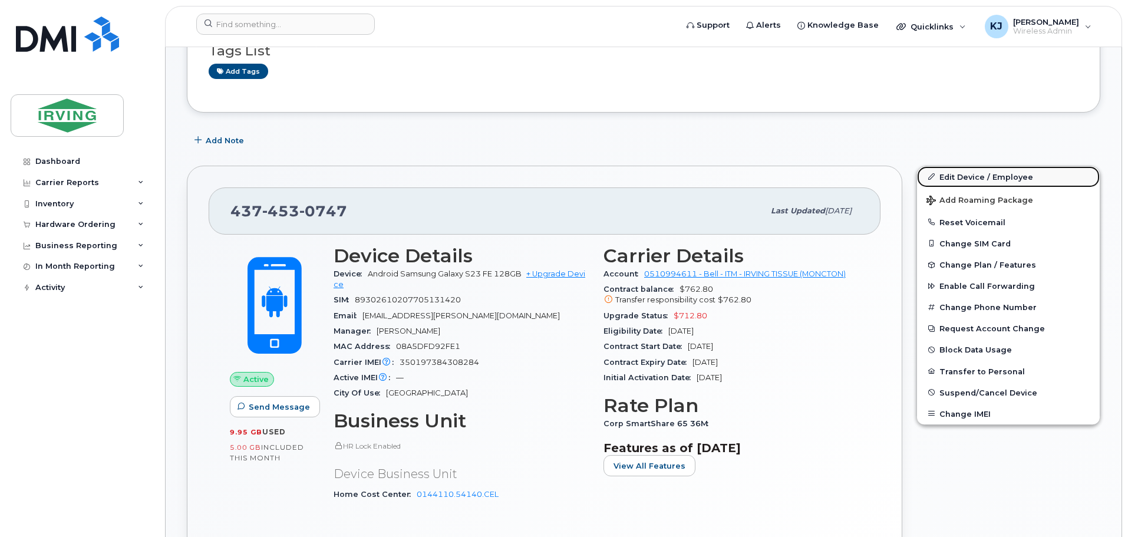
click at [970, 182] on link "Edit Device / Employee" at bounding box center [1008, 176] width 183 height 21
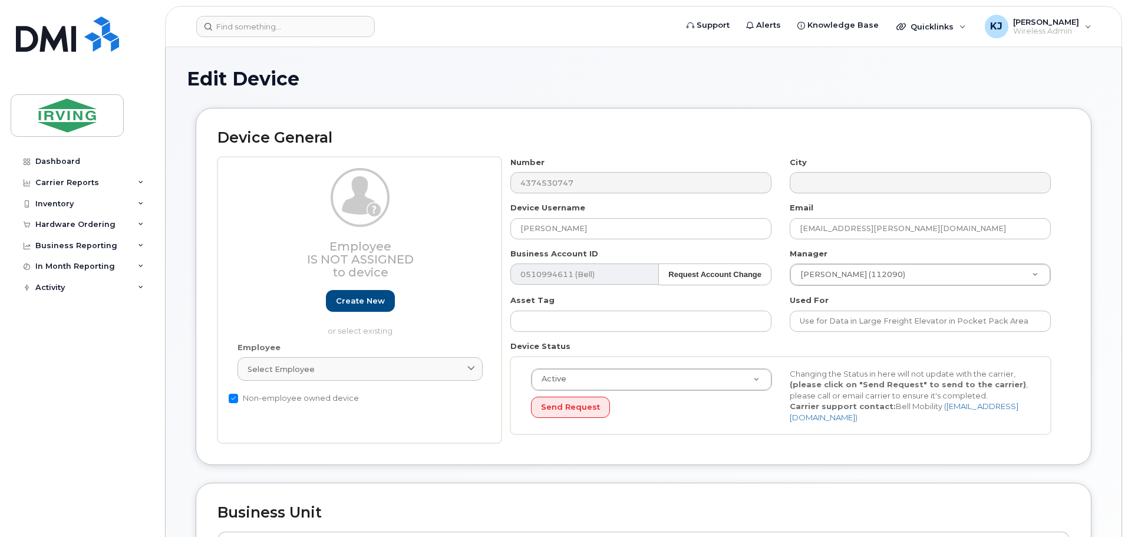
click at [1128, 134] on html "Support Alerts Knowledge Base Quicklinks Suspend / Cancel Device Change SIM Car…" at bounding box center [564, 519] width 1128 height 1038
click at [61, 163] on div "Dashboard" at bounding box center [57, 161] width 45 height 9
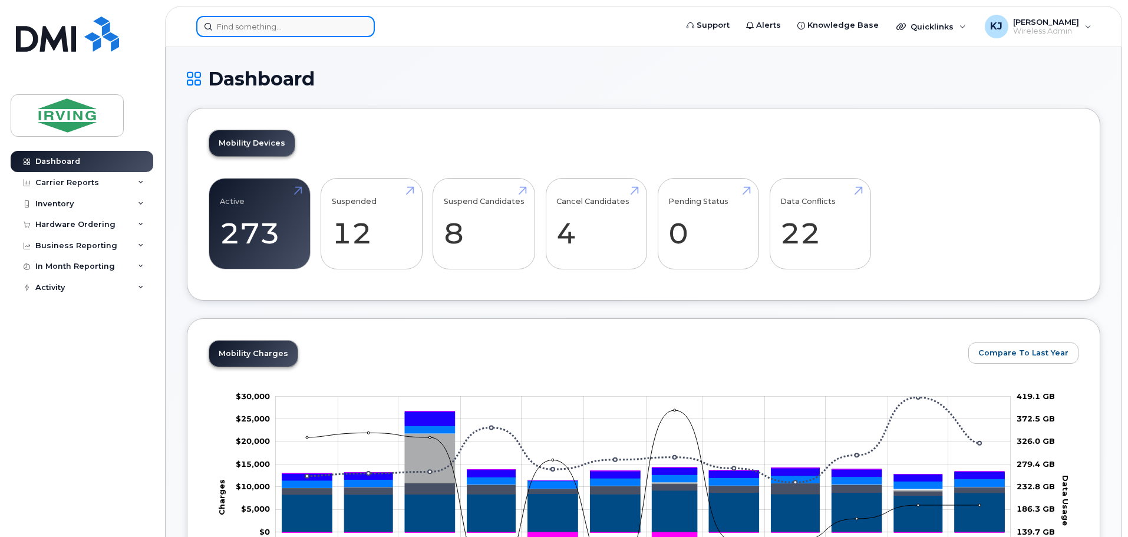
click at [235, 31] on input at bounding box center [285, 26] width 179 height 21
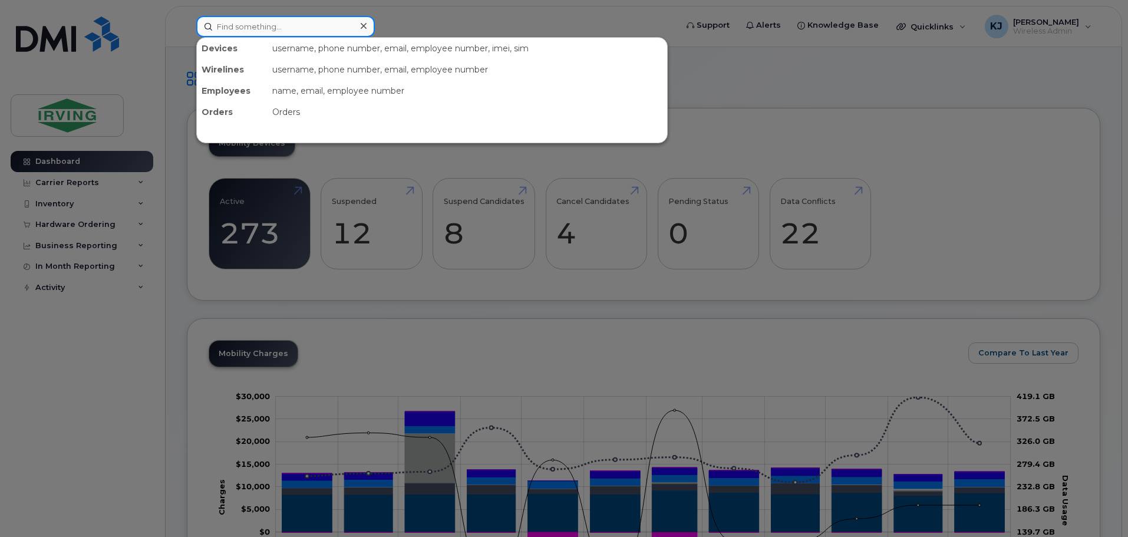
click at [229, 36] on input at bounding box center [285, 26] width 179 height 21
paste input "4374530747"
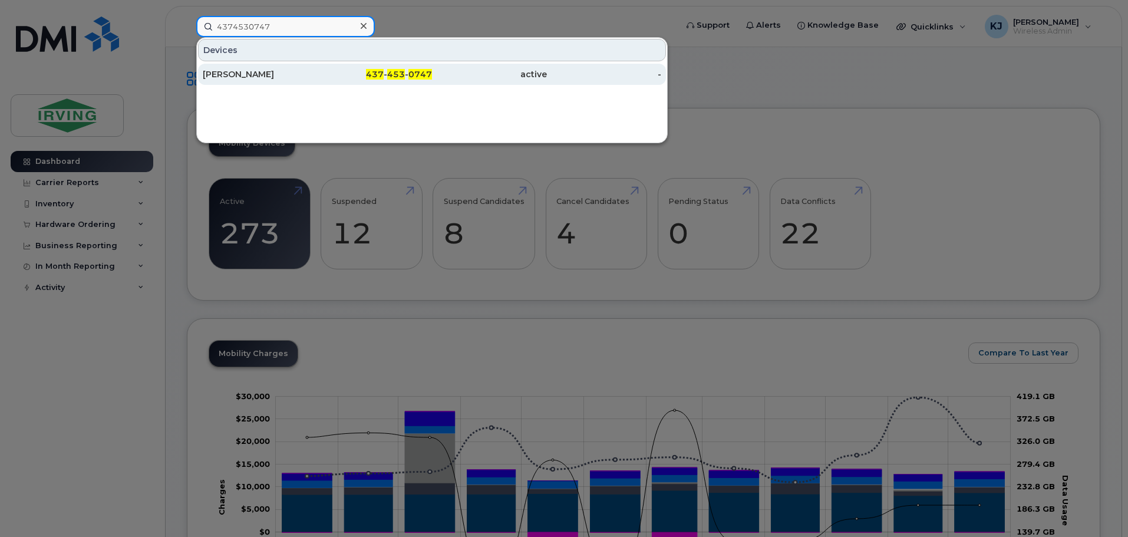
type input "4374530747"
click at [230, 71] on div "[PERSON_NAME]" at bounding box center [260, 74] width 115 height 12
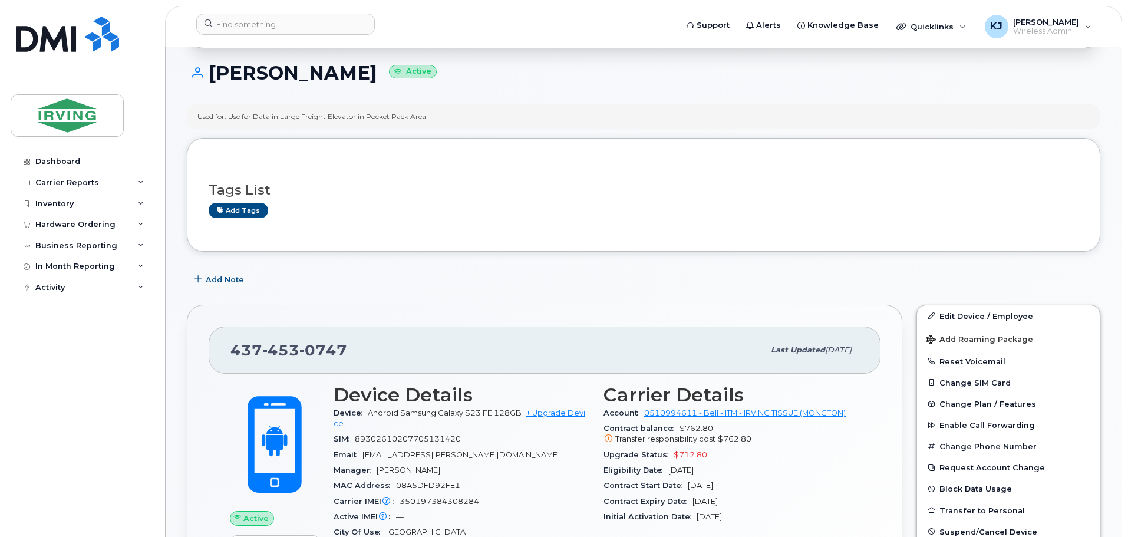
scroll to position [114, 0]
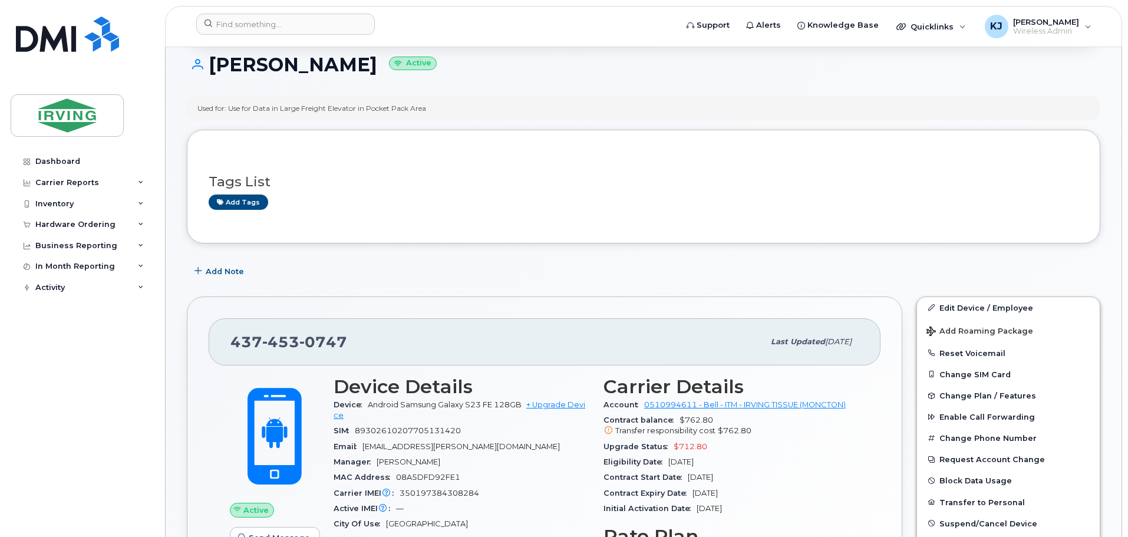
drag, startPoint x: 1125, startPoint y: 67, endPoint x: 1120, endPoint y: 110, distance: 42.7
click at [957, 306] on link "Edit Device / Employee" at bounding box center [1008, 307] width 183 height 21
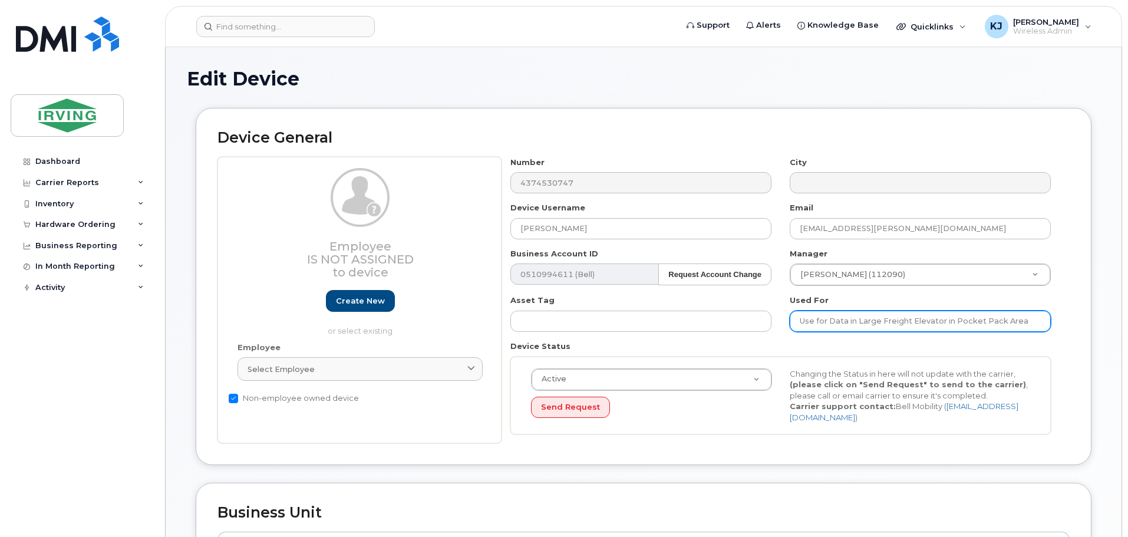
click at [846, 320] on input "Use for Data in Large Freight Elevator in Pocket Pack Area" at bounding box center [920, 321] width 261 height 21
click at [853, 323] on input "Use for Communicatrio in Large Freight Elevator in Pocket Pack Area" at bounding box center [920, 321] width 261 height 21
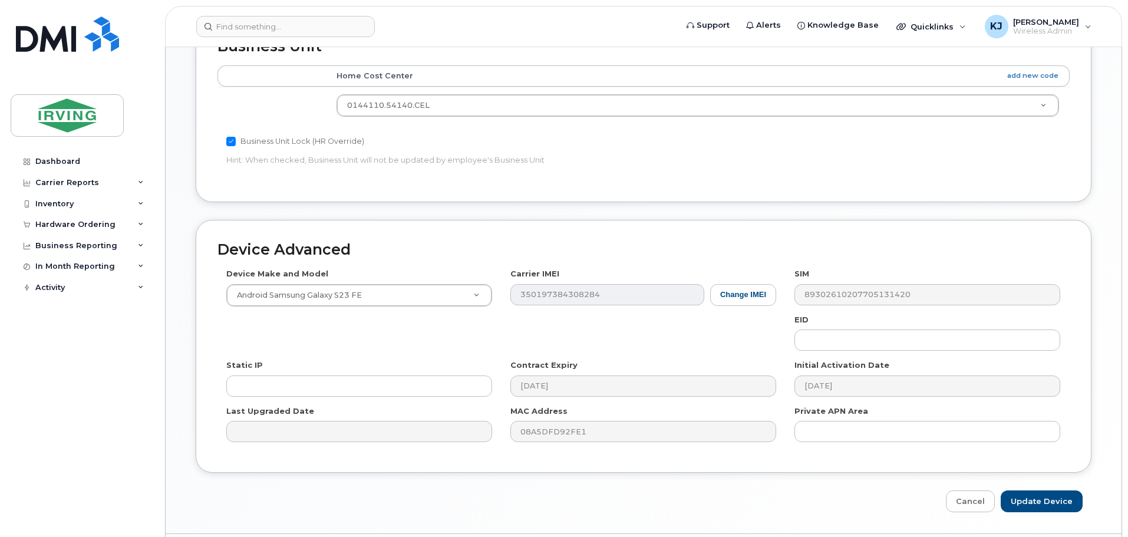
scroll to position [501, 0]
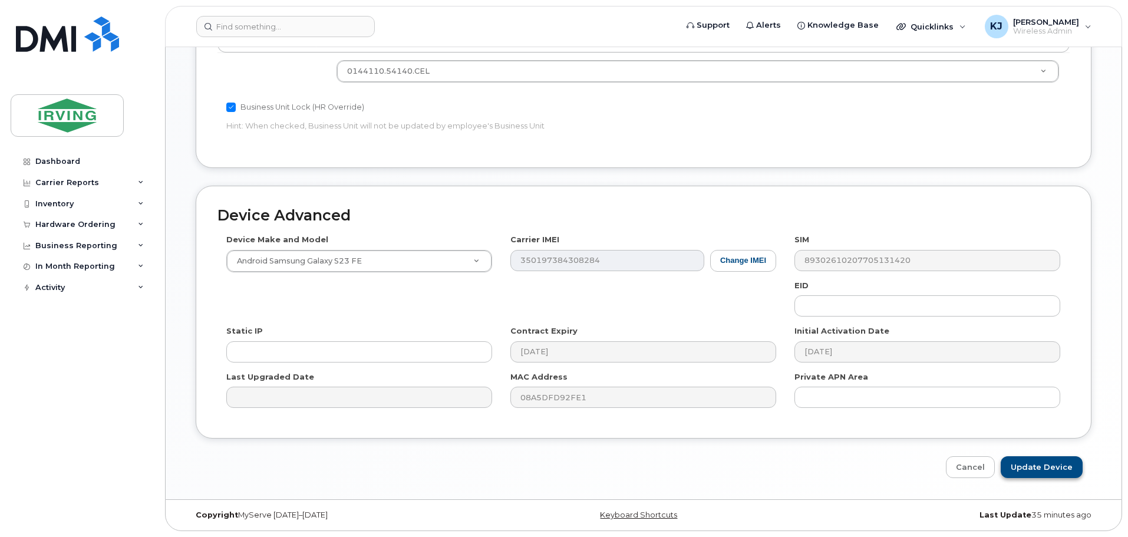
type input "Use for Communication to Monitoring company in Large Freight Elevator in Pocket…"
click at [1048, 468] on input "Update Device" at bounding box center [1042, 467] width 82 height 22
type input "Saving..."
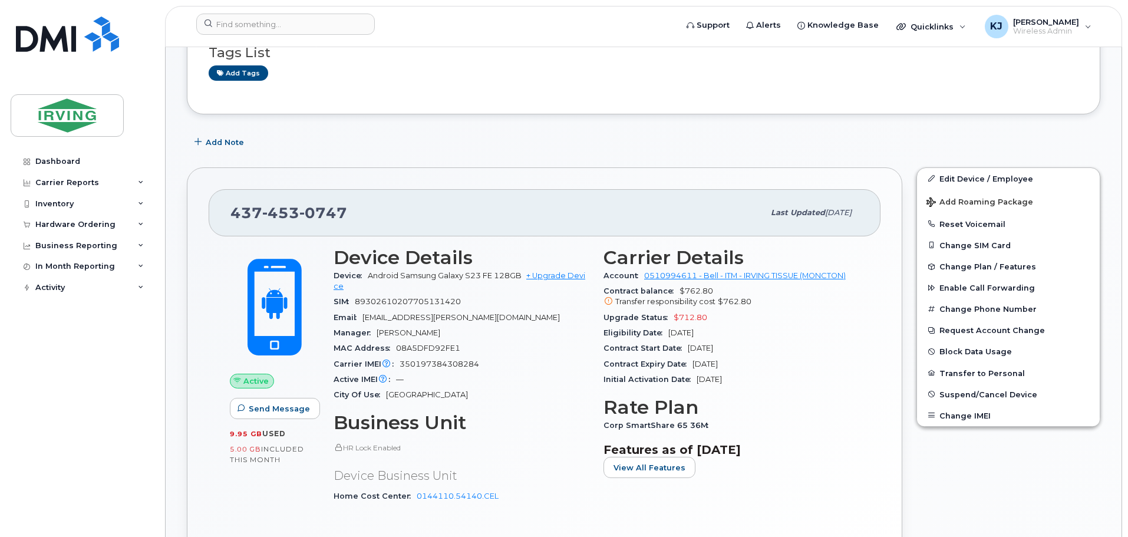
scroll to position [258, 0]
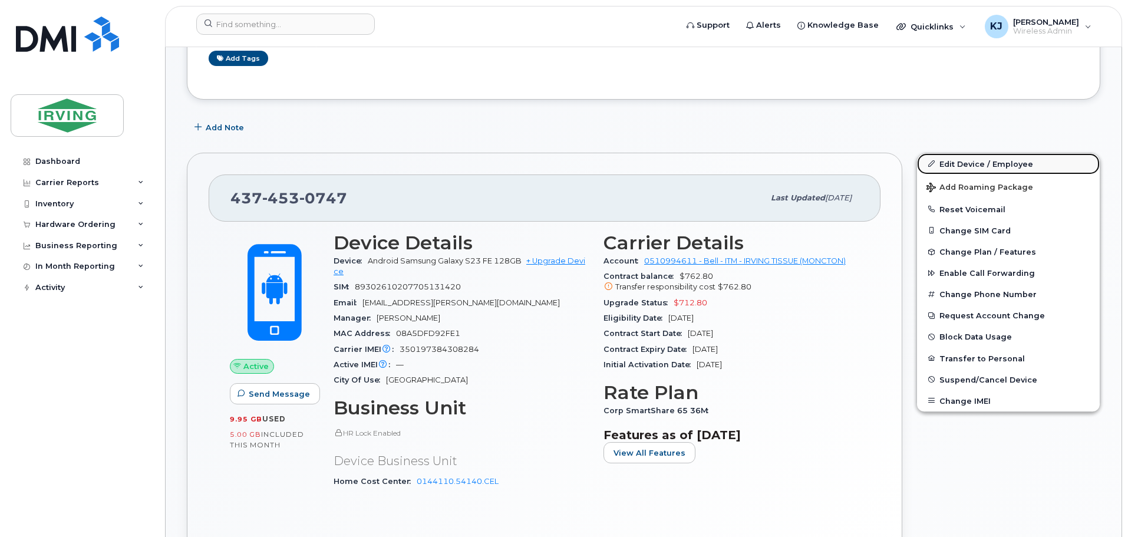
click at [965, 164] on link "Edit Device / Employee" at bounding box center [1008, 163] width 183 height 21
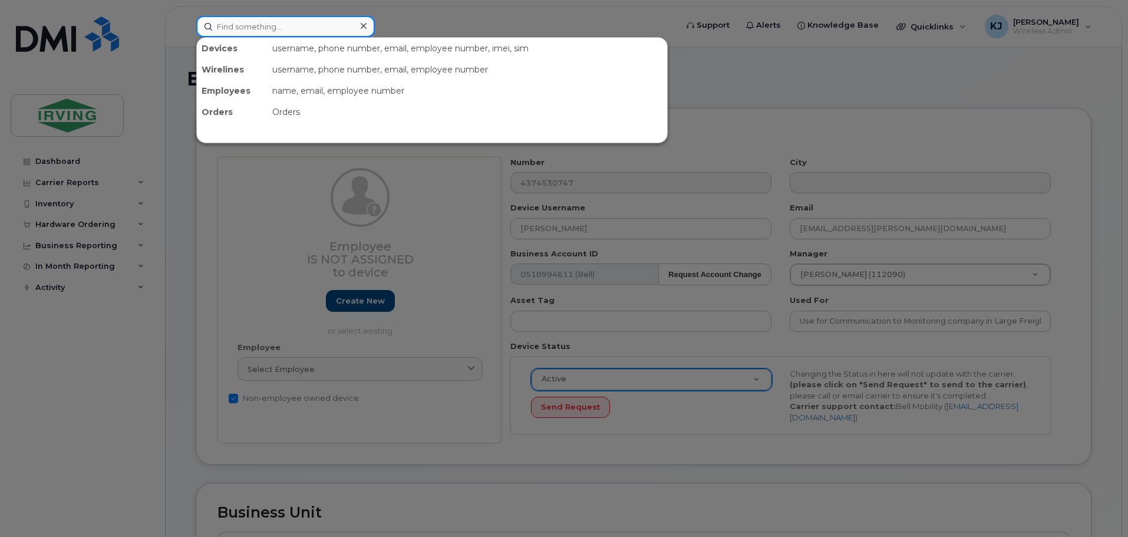
click at [261, 22] on input at bounding box center [285, 26] width 179 height 21
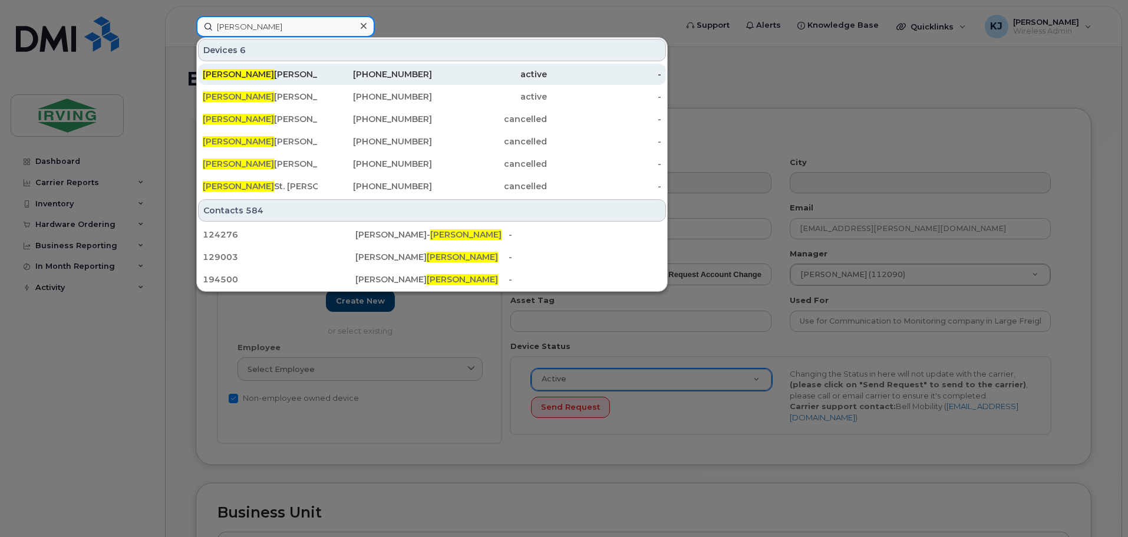
type input "paul"
click at [242, 73] on div "Paul Leonard" at bounding box center [260, 74] width 115 height 12
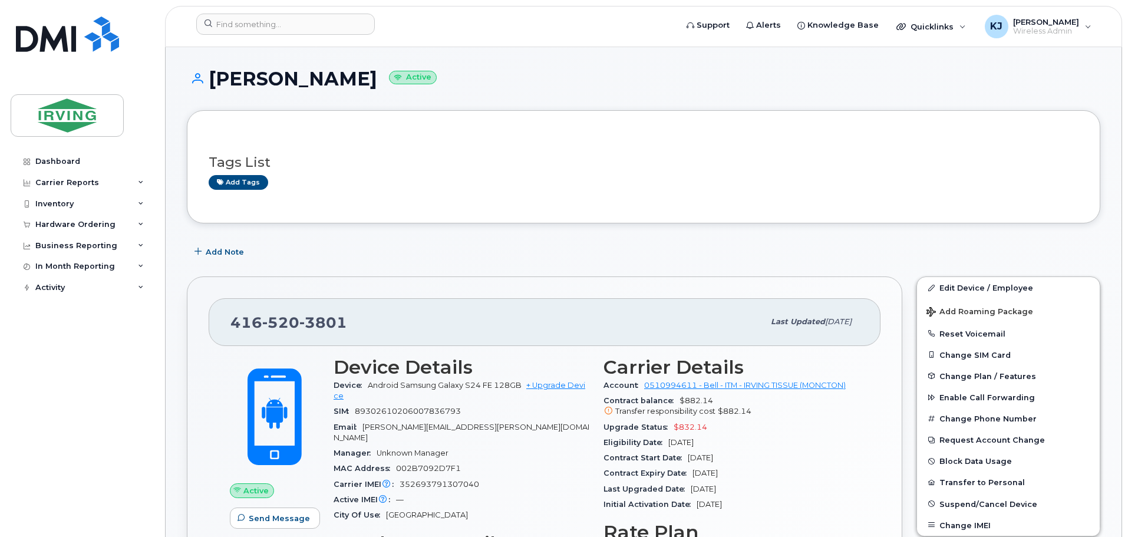
drag, startPoint x: 342, startPoint y: 319, endPoint x: 220, endPoint y: 319, distance: 121.5
click at [220, 319] on div "[PHONE_NUMBER] Last updated [DATE]" at bounding box center [545, 321] width 672 height 47
copy span "[PHONE_NUMBER]"
click at [247, 31] on input at bounding box center [285, 24] width 179 height 21
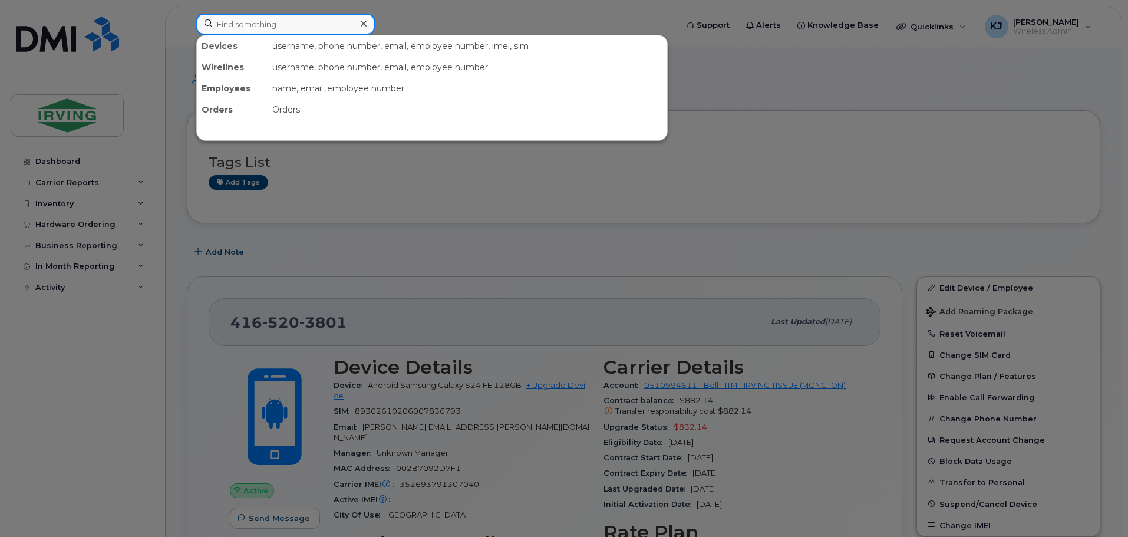
paste input "4165203801"
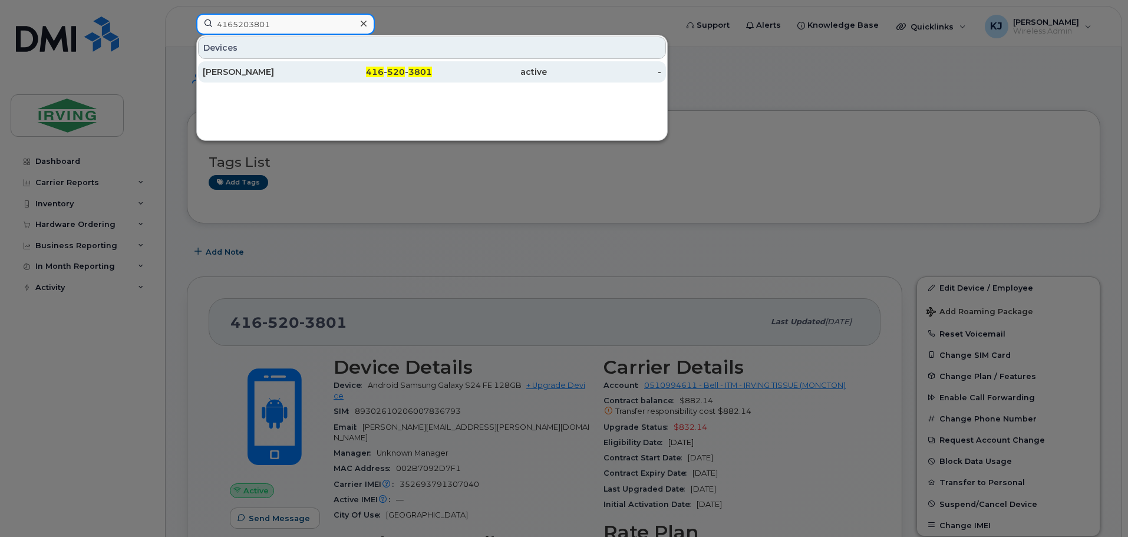
type input "4165203801"
click at [234, 74] on div "[PERSON_NAME]" at bounding box center [260, 72] width 115 height 12
